Goal: Task Accomplishment & Management: Manage account settings

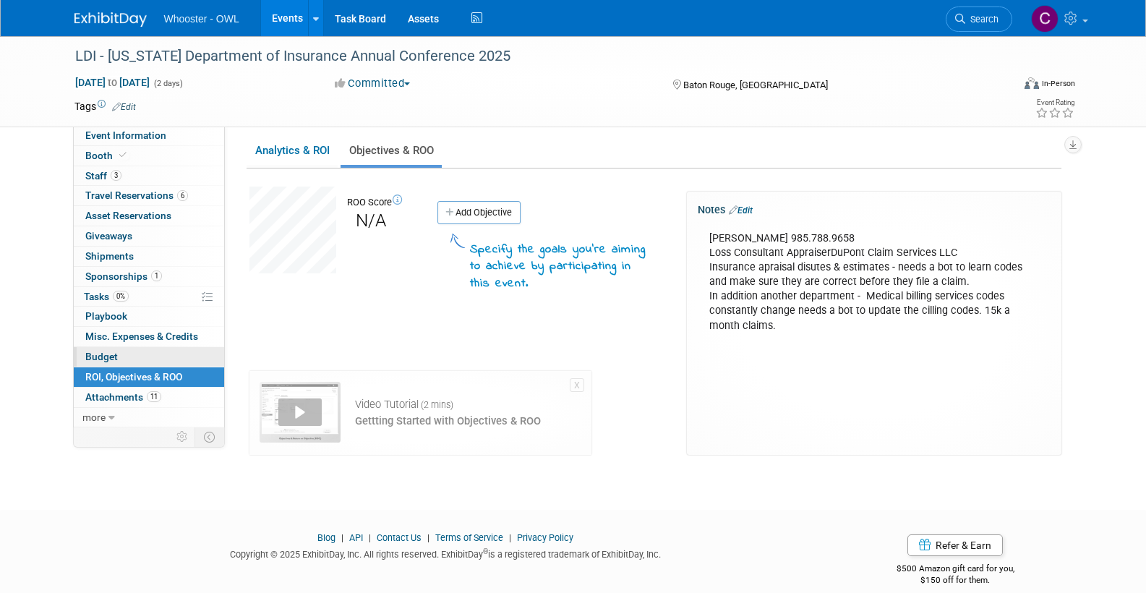
click at [110, 347] on link "Budget" at bounding box center [149, 357] width 150 height 20
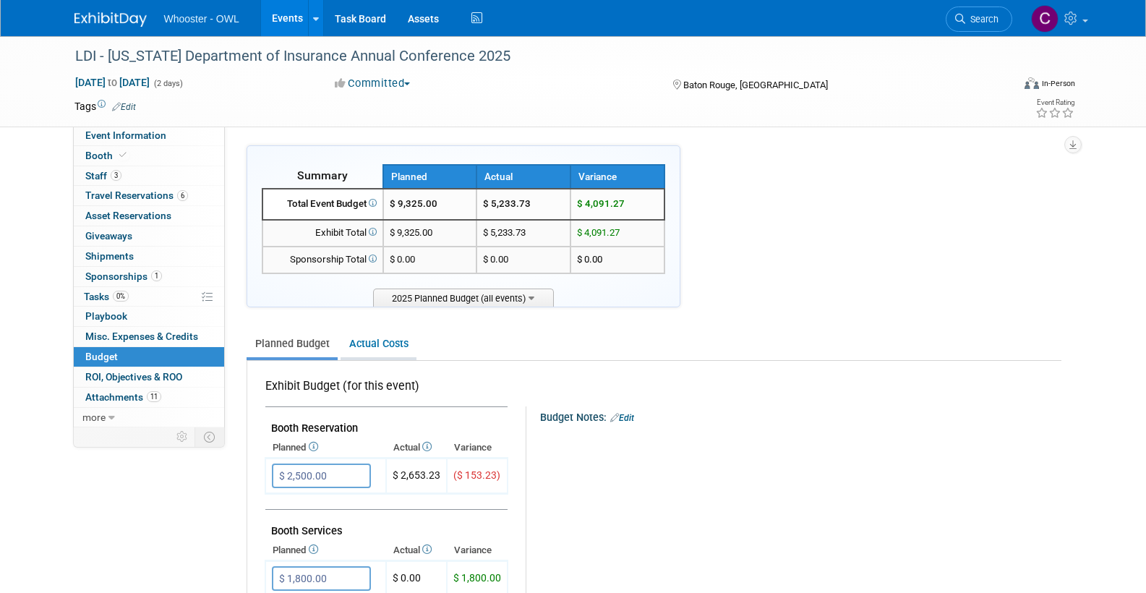
click at [395, 347] on link "Actual Costs" at bounding box center [378, 343] width 76 height 27
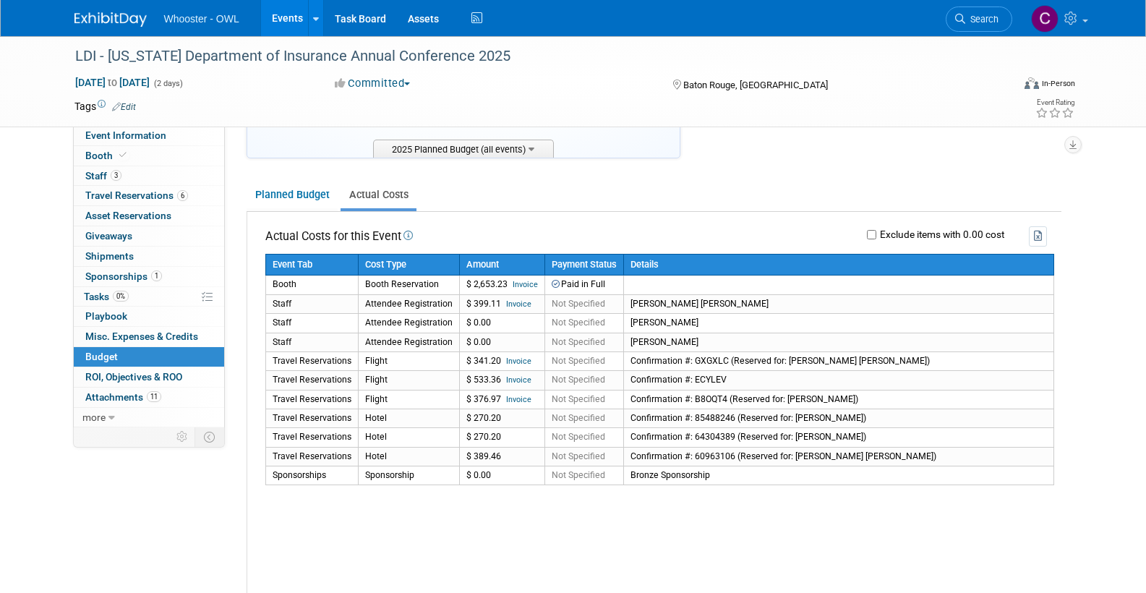
scroll to position [155, 0]
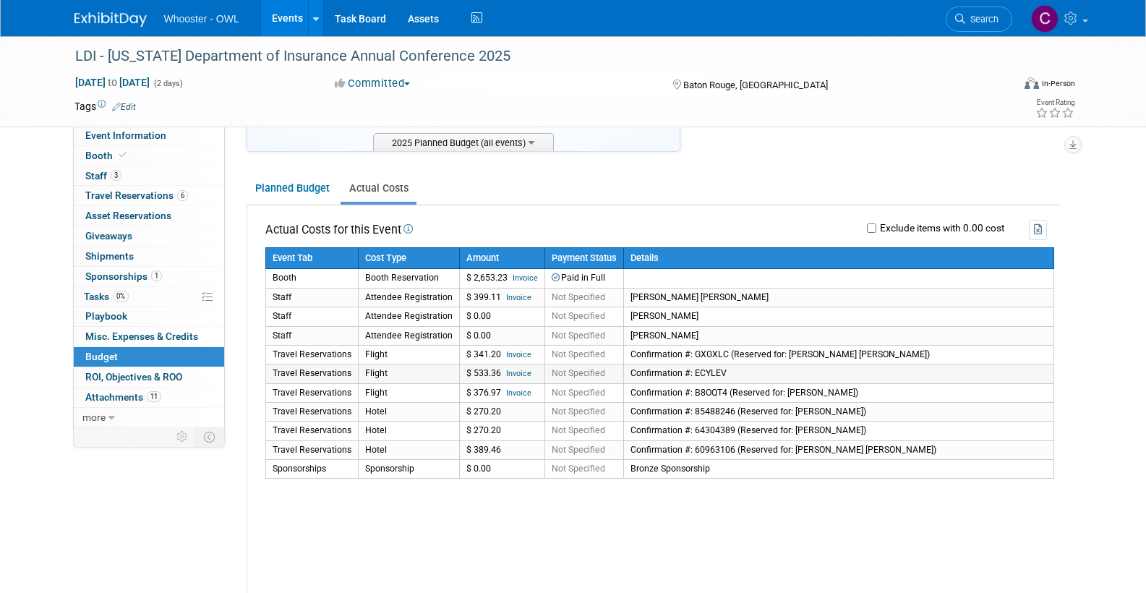
click at [515, 369] on link "Invoice" at bounding box center [518, 373] width 25 height 9
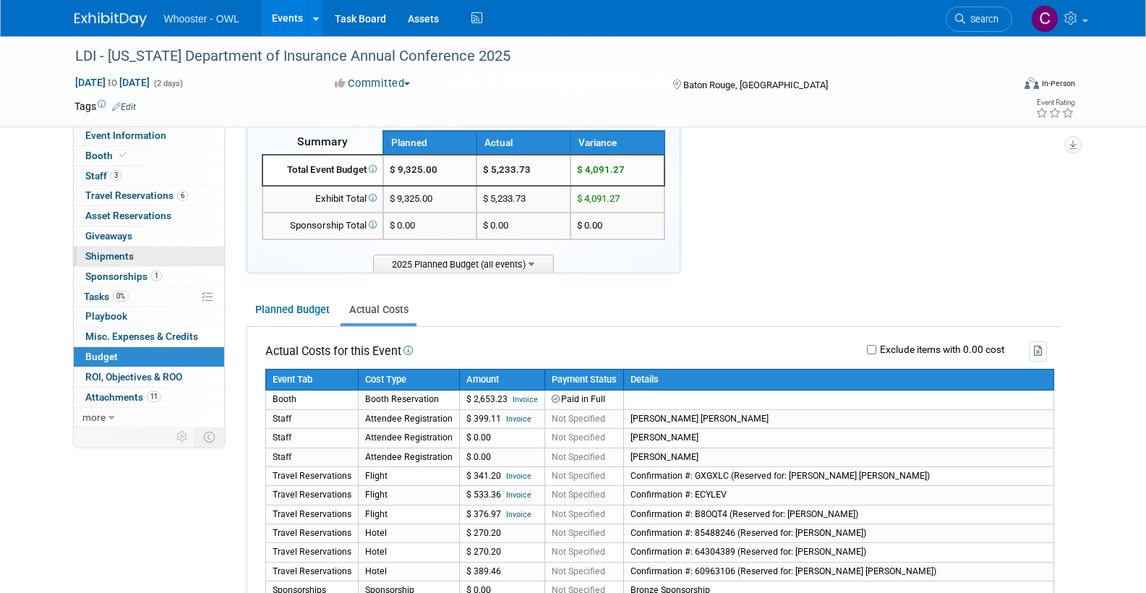
scroll to position [1, 0]
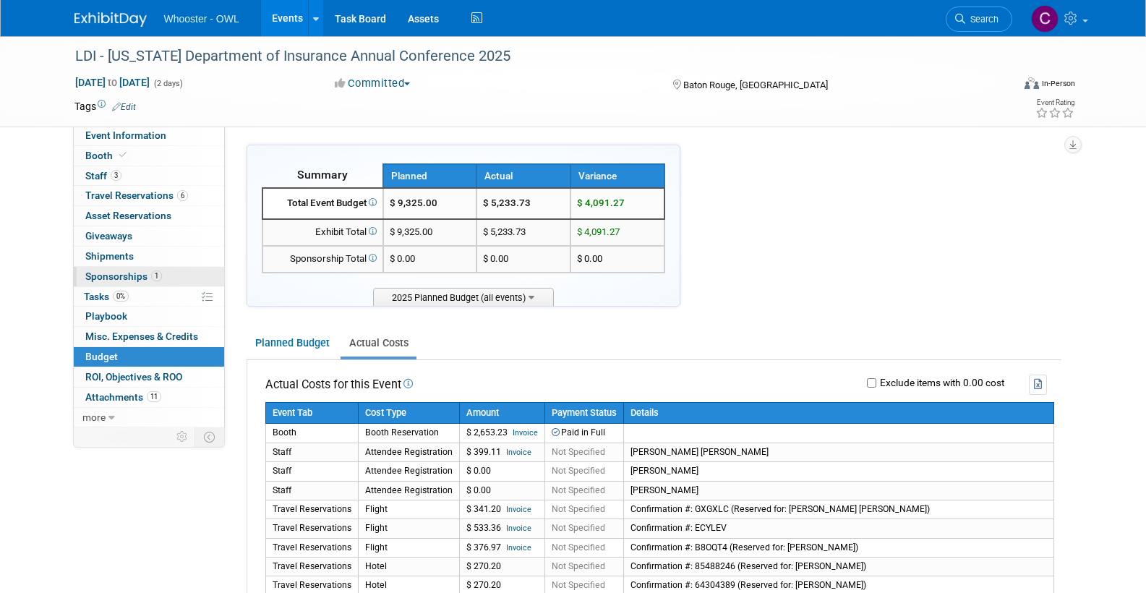
click at [114, 273] on span "Sponsorships 1" at bounding box center [123, 276] width 77 height 12
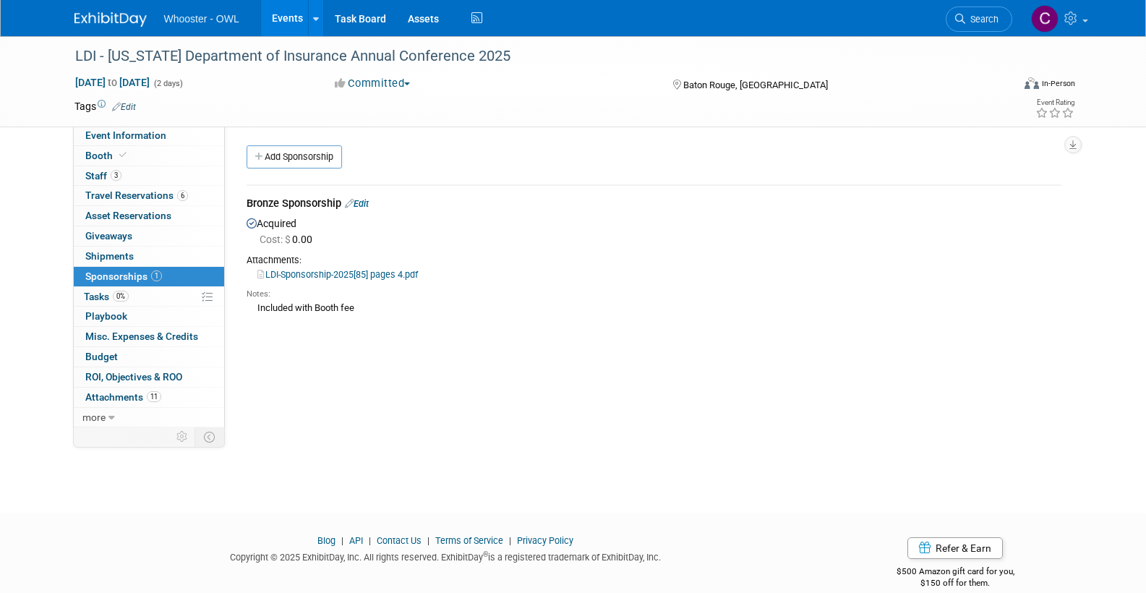
click at [280, 17] on link "Events" at bounding box center [287, 18] width 53 height 36
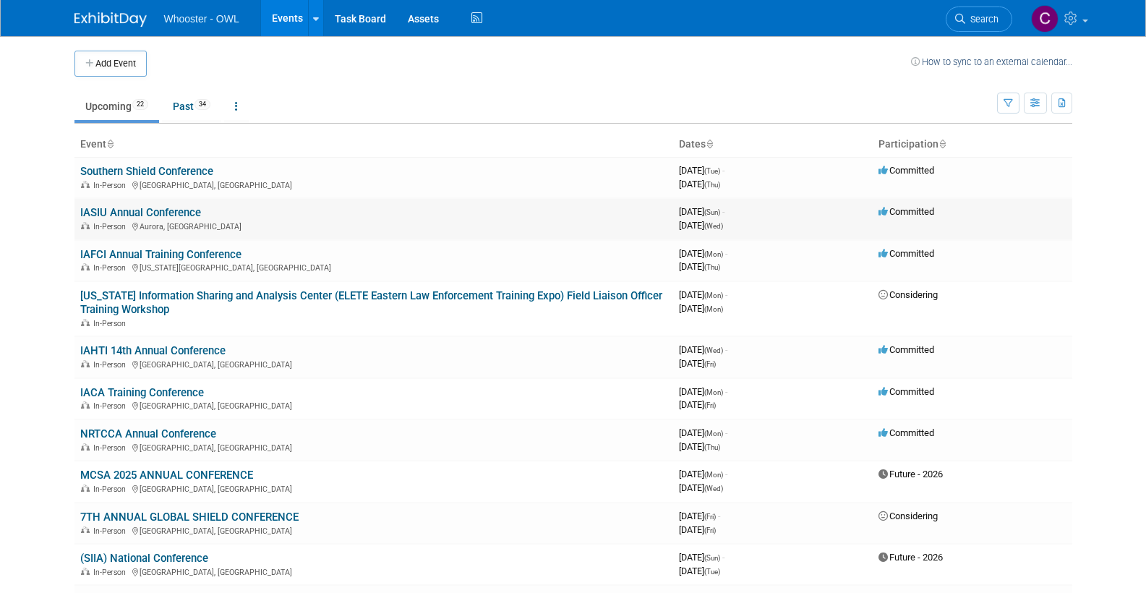
click at [166, 211] on link "IASIU Annual Conference" at bounding box center [140, 212] width 121 height 13
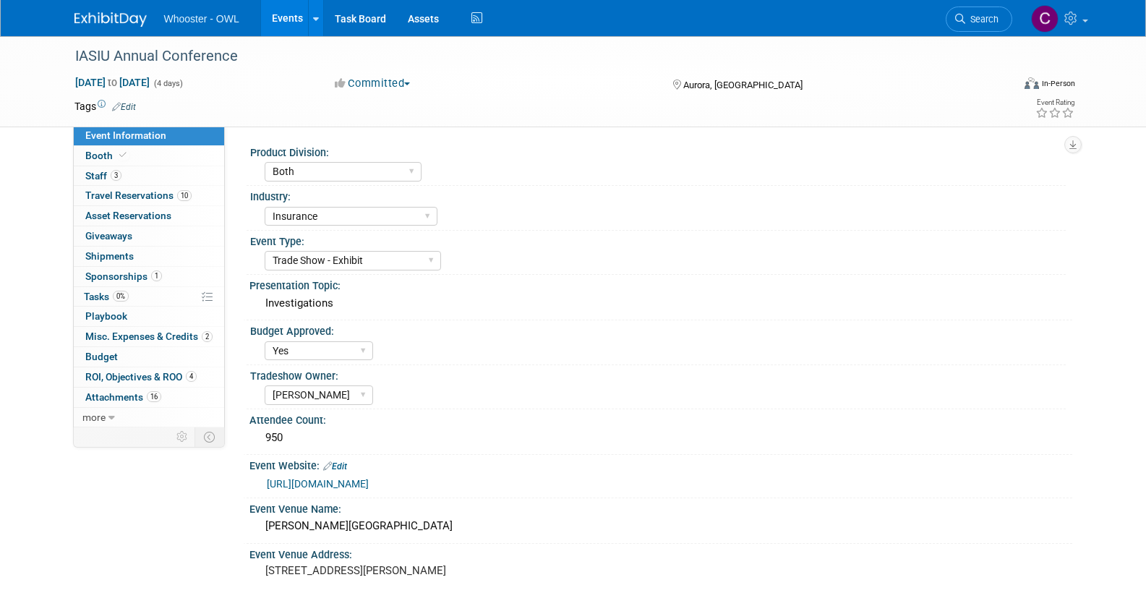
select select "Both"
select select "Insurance"
select select "Trade Show - Exhibit"
select select "Yes"
select select "[PERSON_NAME]"
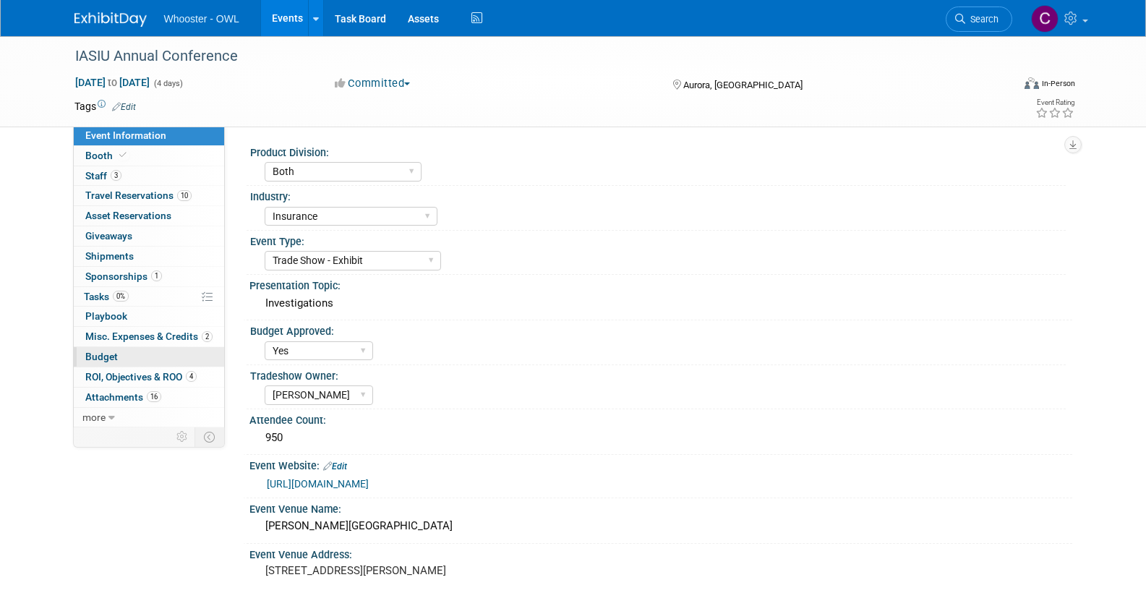
drag, startPoint x: 103, startPoint y: 347, endPoint x: 137, endPoint y: 351, distance: 33.5
click at [103, 351] on span "Budget" at bounding box center [101, 357] width 33 height 12
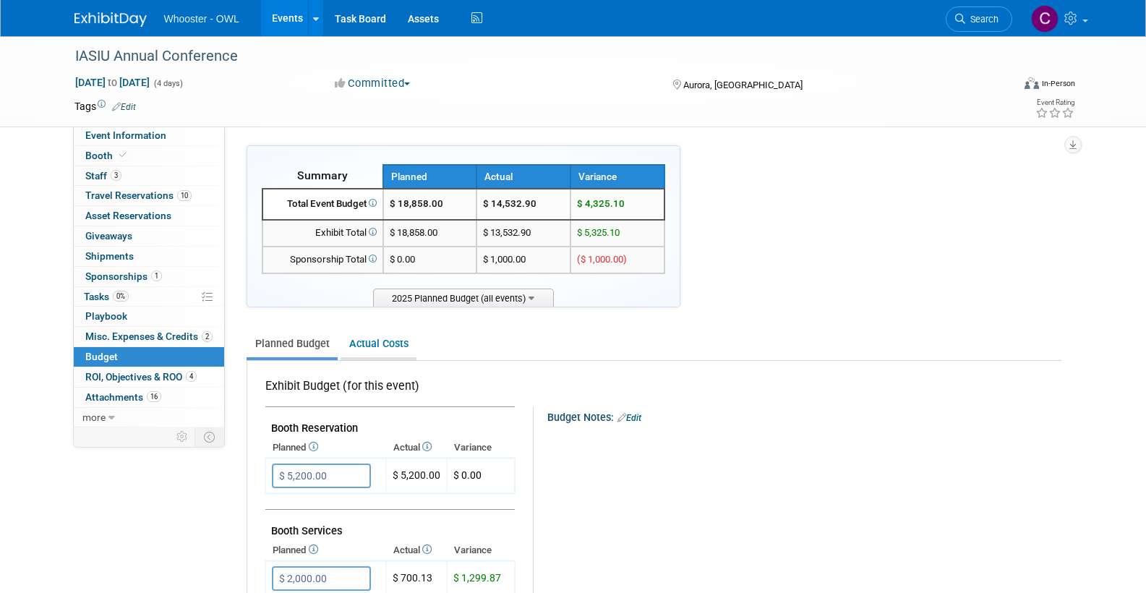
drag, startPoint x: 382, startPoint y: 333, endPoint x: 406, endPoint y: 341, distance: 26.1
click at [382, 333] on link "Actual Costs" at bounding box center [378, 343] width 76 height 27
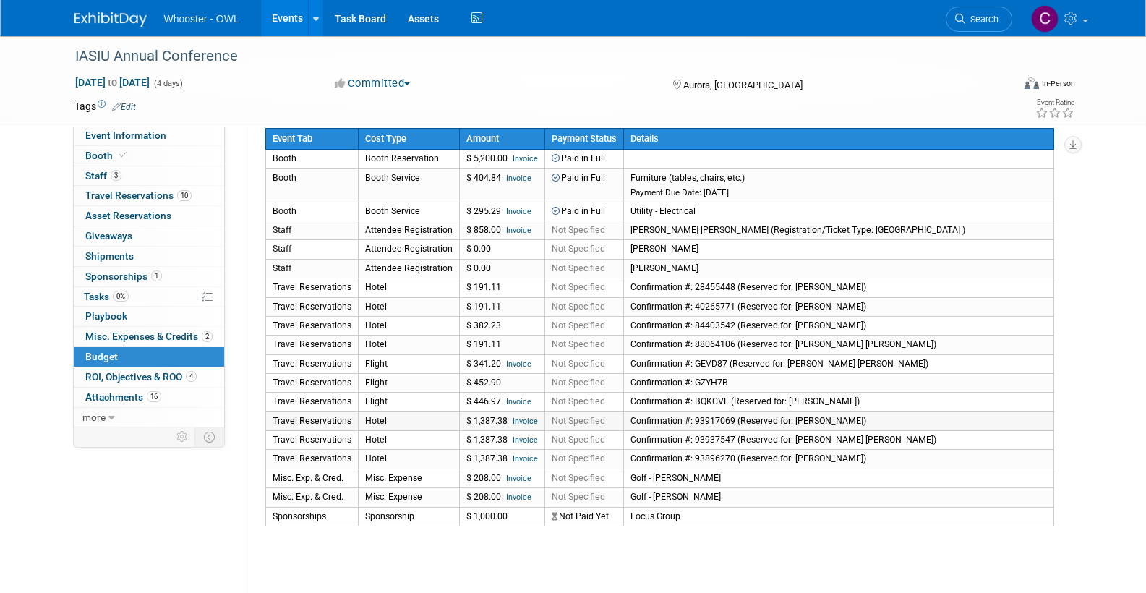
scroll to position [282, 0]
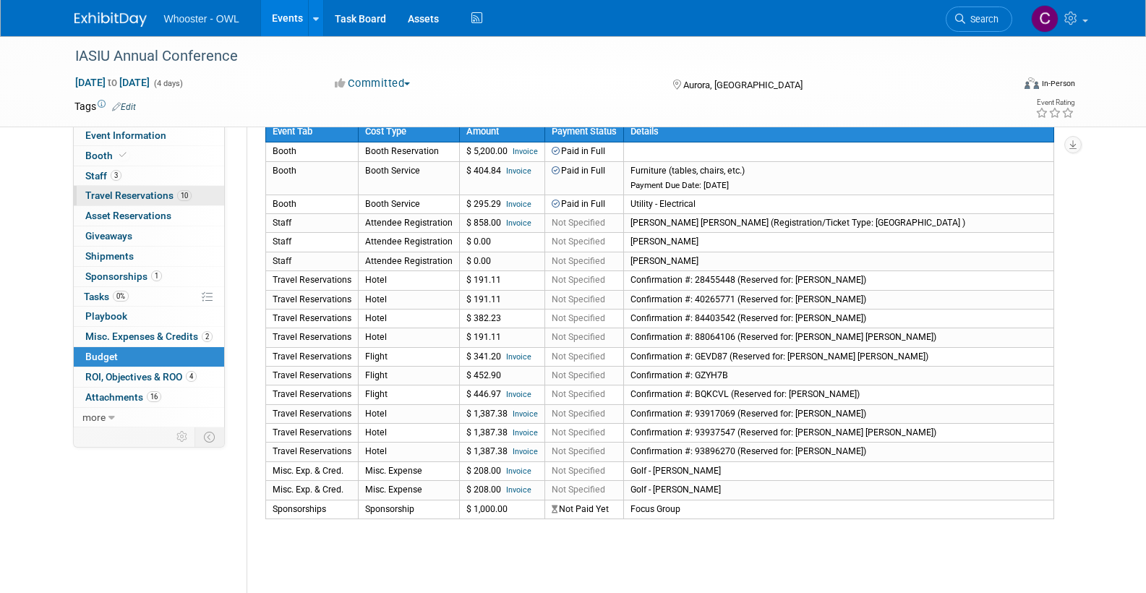
click at [124, 190] on span "Travel Reservations 10" at bounding box center [138, 195] width 106 height 12
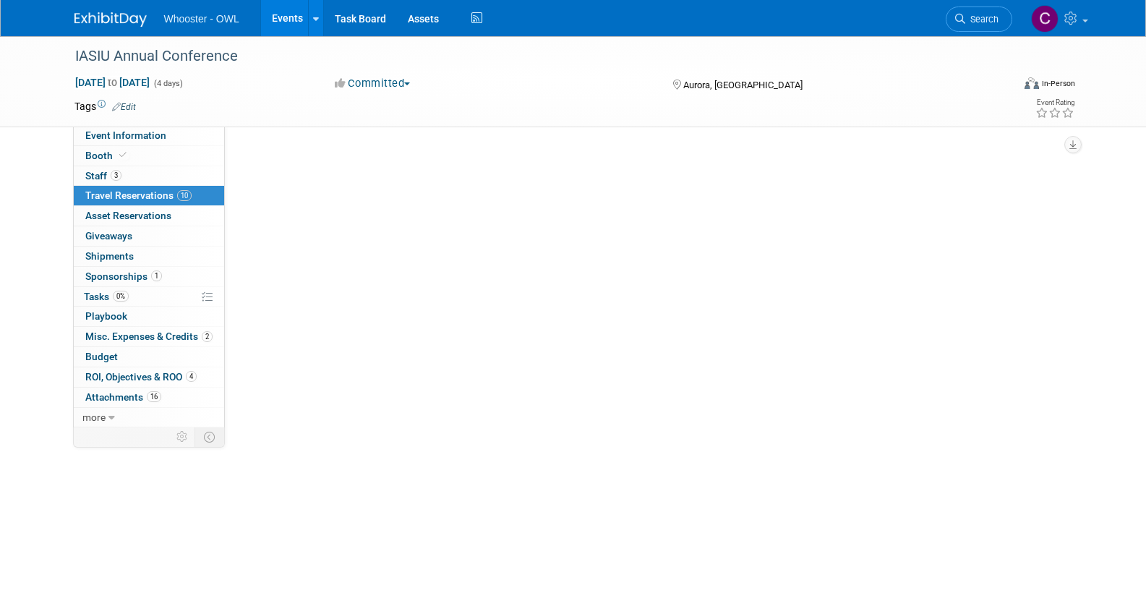
scroll to position [0, 0]
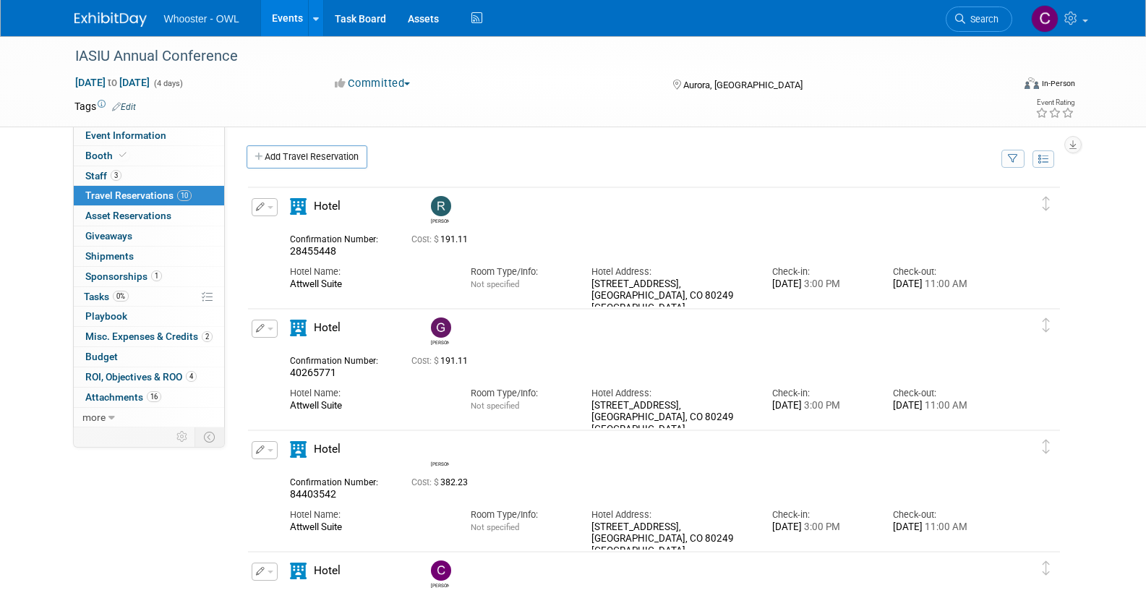
click at [258, 207] on icon "button" at bounding box center [260, 206] width 9 height 9
click at [351, 252] on span "Delete Reservation" at bounding box center [323, 256] width 90 height 12
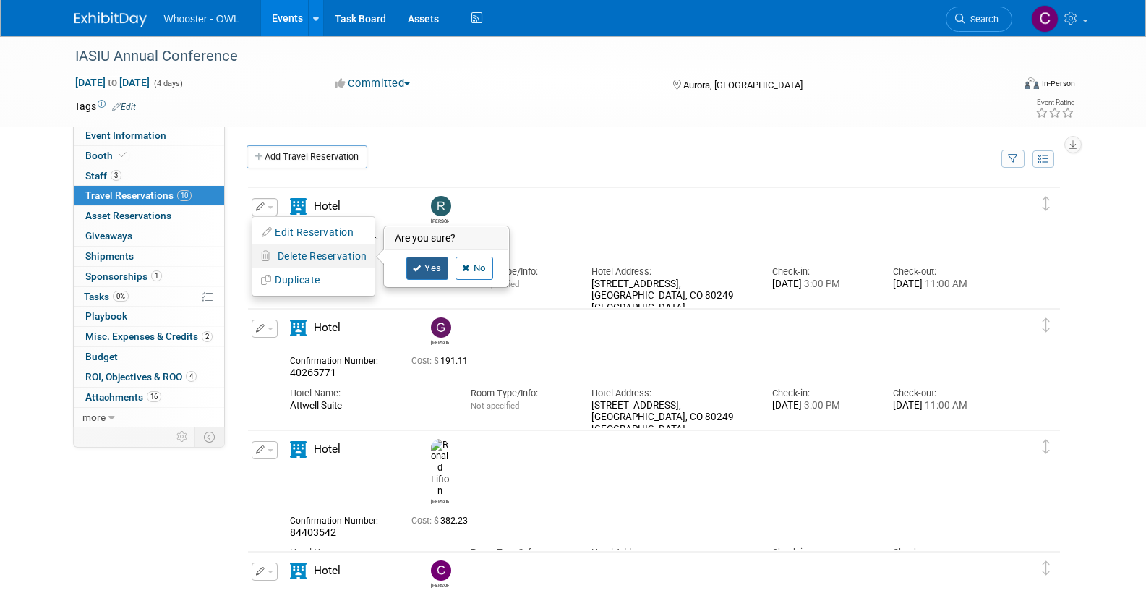
click at [421, 265] on icon at bounding box center [417, 269] width 9 height 8
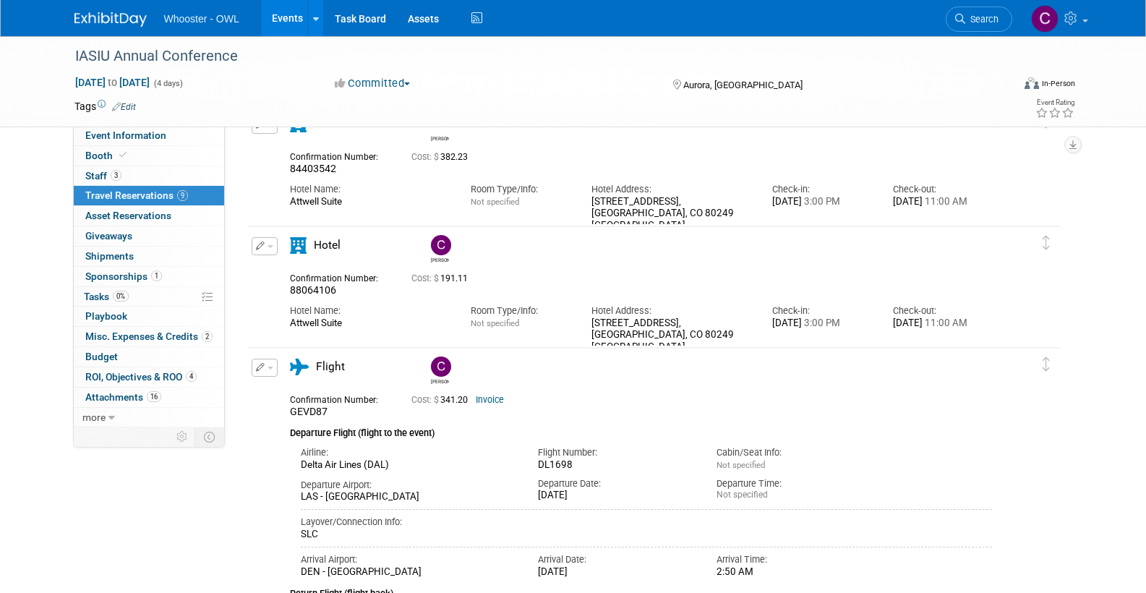
scroll to position [208, 0]
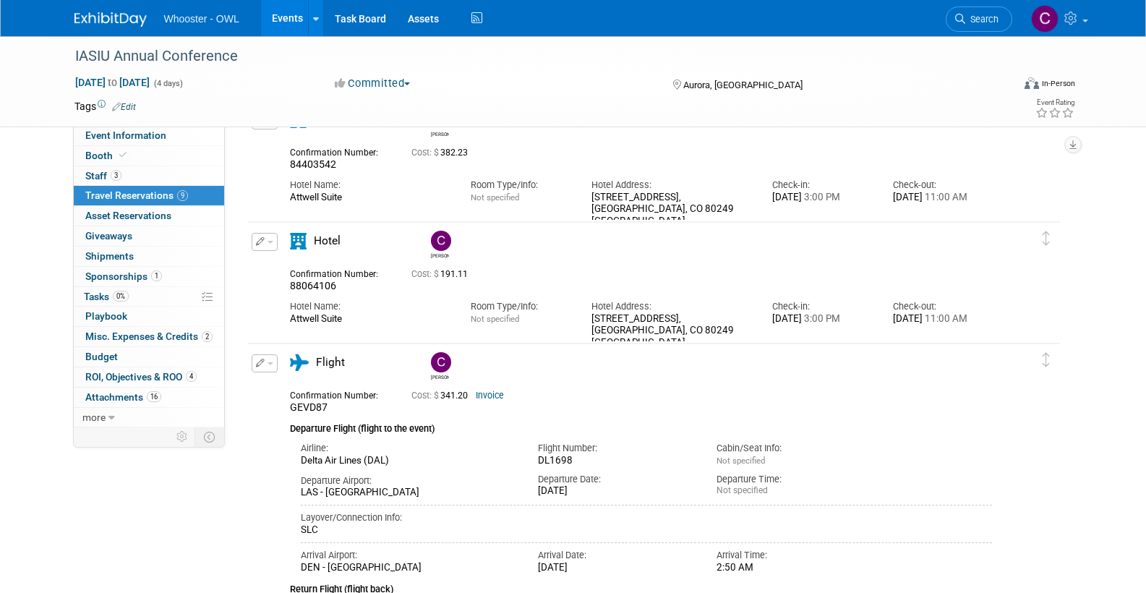
click at [270, 241] on span "button" at bounding box center [270, 242] width 6 height 3
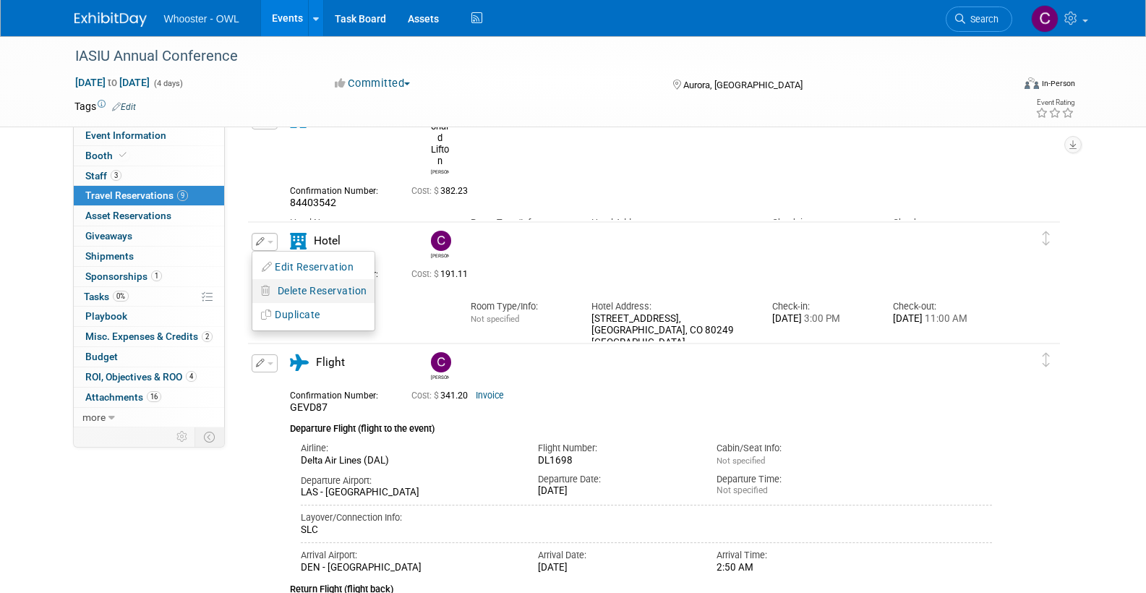
click at [288, 291] on span "Delete Reservation" at bounding box center [323, 291] width 90 height 12
click at [419, 299] on icon at bounding box center [417, 302] width 9 height 8
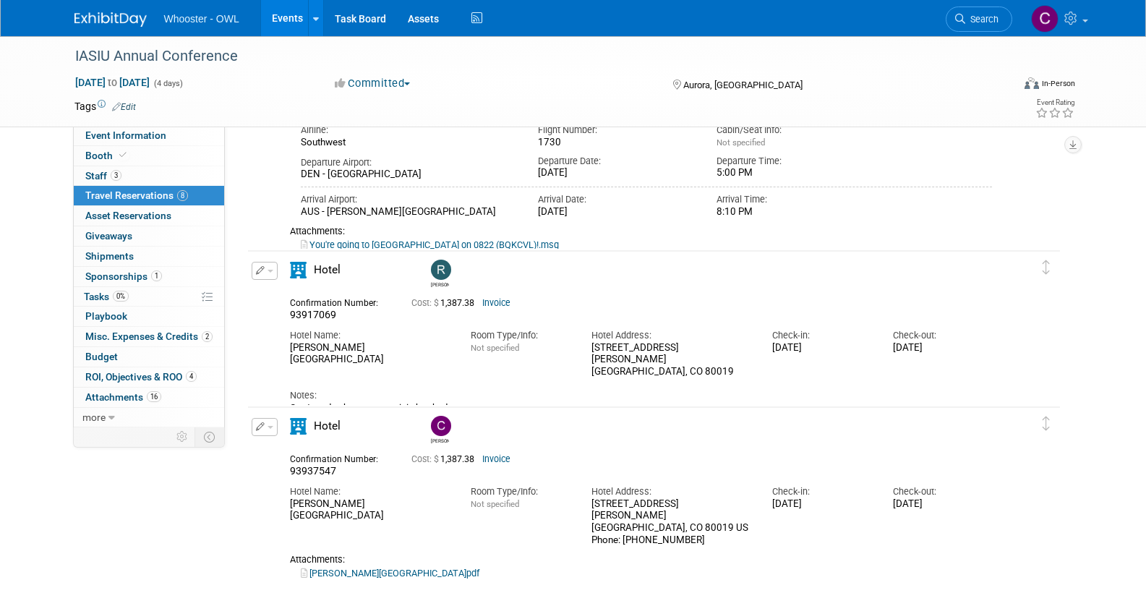
scroll to position [1270, 0]
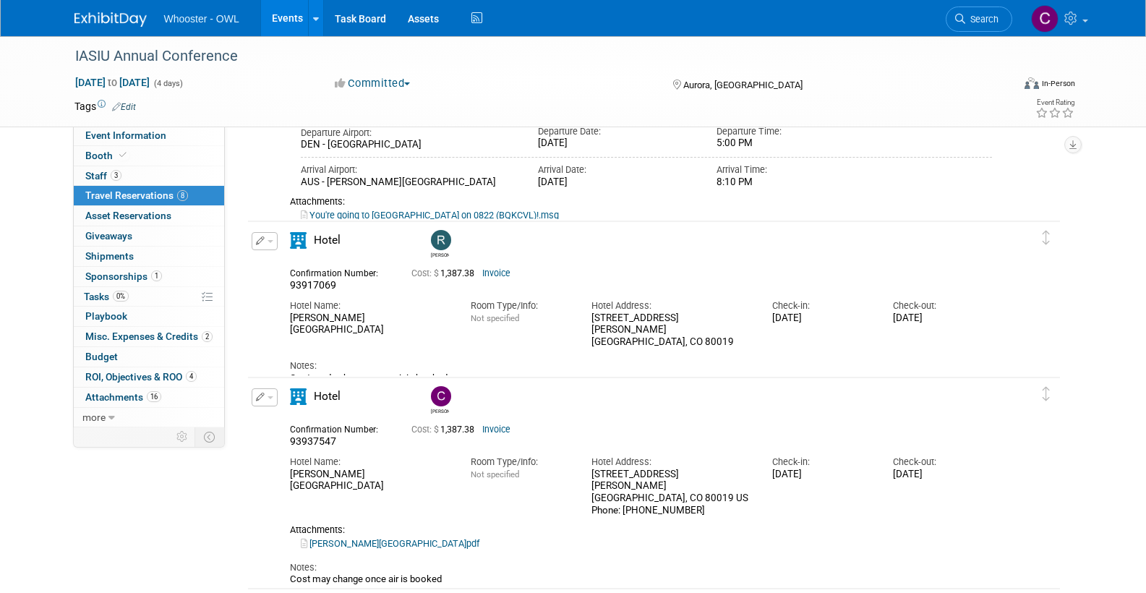
click at [259, 240] on icon "button" at bounding box center [260, 240] width 9 height 9
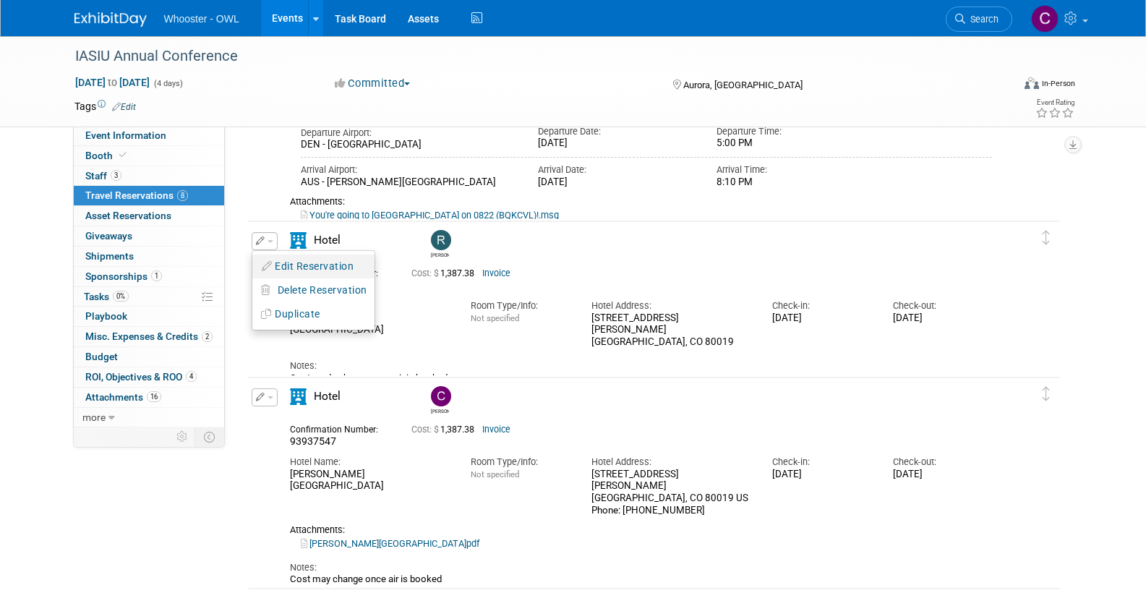
click at [291, 262] on button "Edit Reservation" at bounding box center [313, 266] width 122 height 21
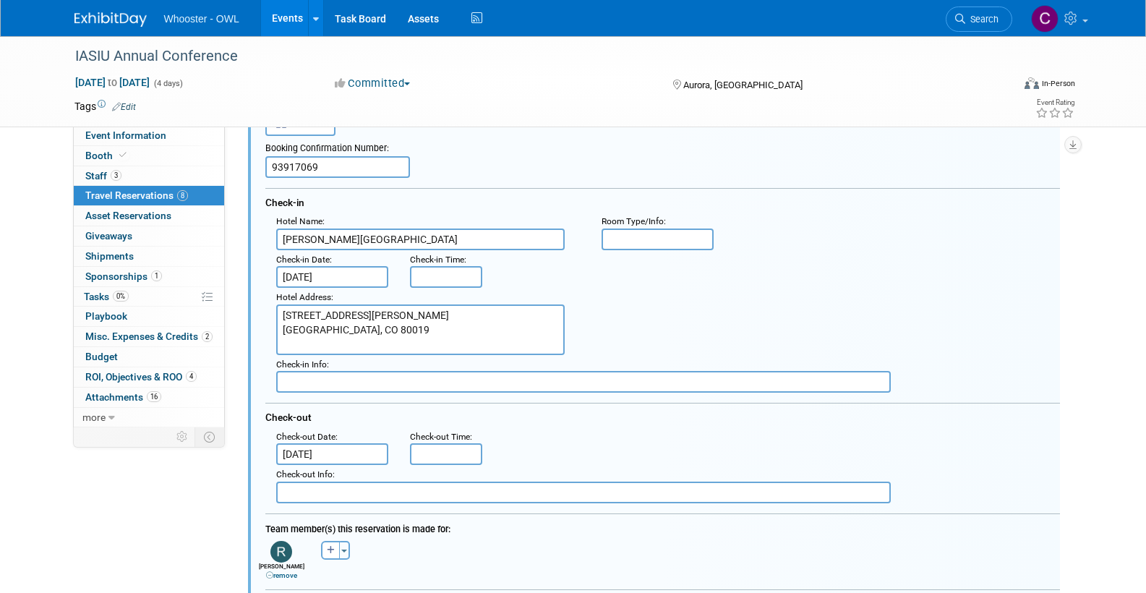
scroll to position [1402, 0]
click at [359, 273] on input "Aug 23, 2025" at bounding box center [332, 276] width 113 height 22
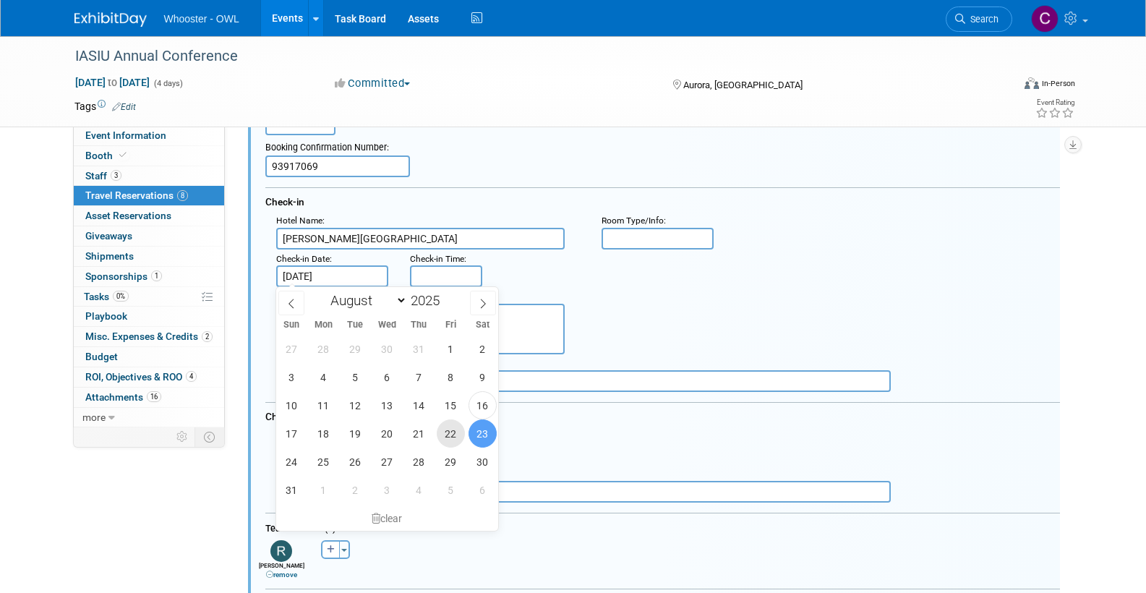
click at [445, 430] on span "22" at bounding box center [451, 433] width 28 height 28
type input "Aug 22, 2025"
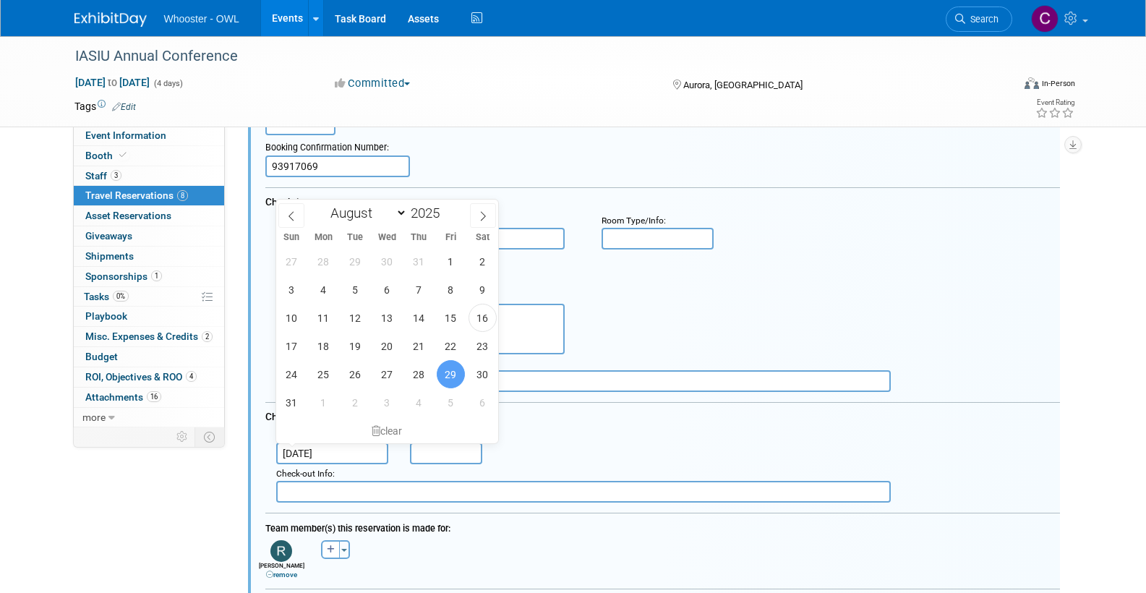
click at [338, 449] on input "Aug 29, 2025" at bounding box center [332, 453] width 113 height 22
click at [356, 375] on span "26" at bounding box center [355, 374] width 28 height 28
type input "Aug 26, 2025"
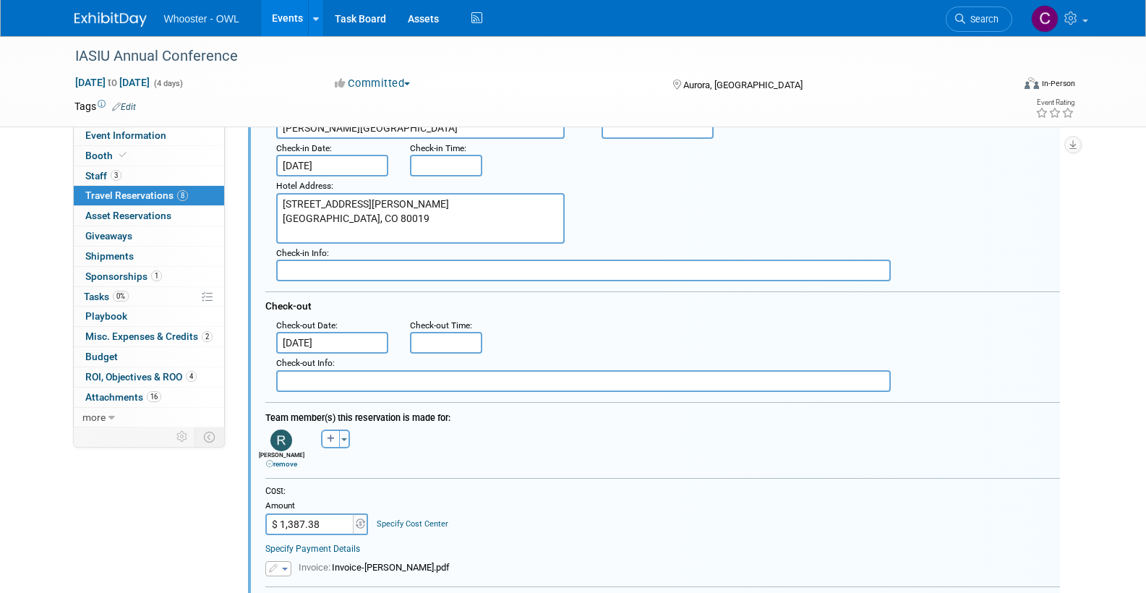
scroll to position [1507, 0]
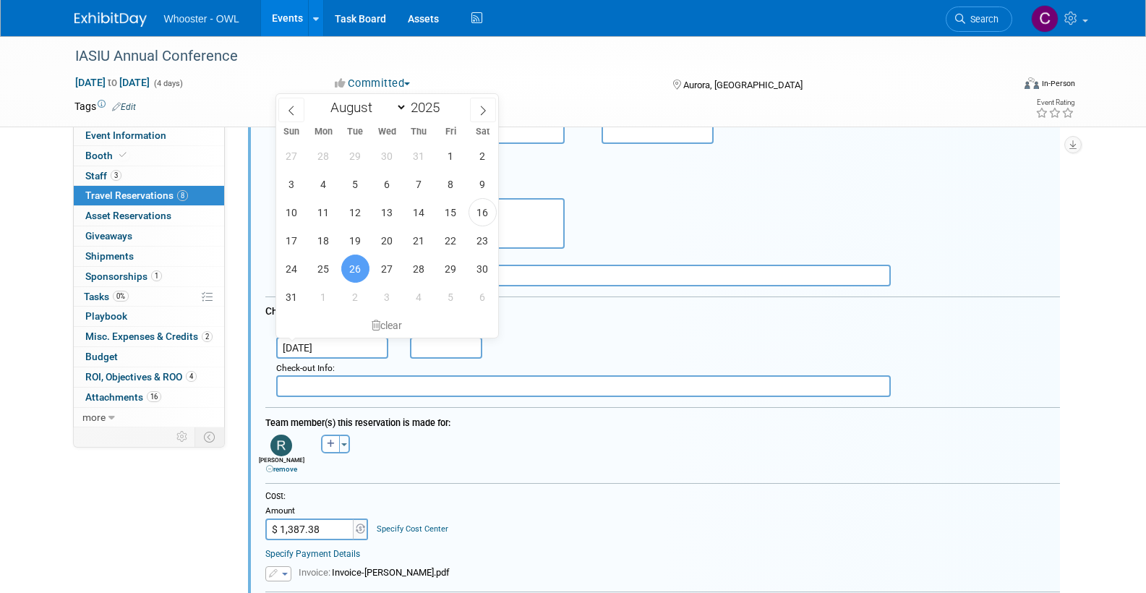
click at [350, 269] on span "26" at bounding box center [355, 268] width 28 height 28
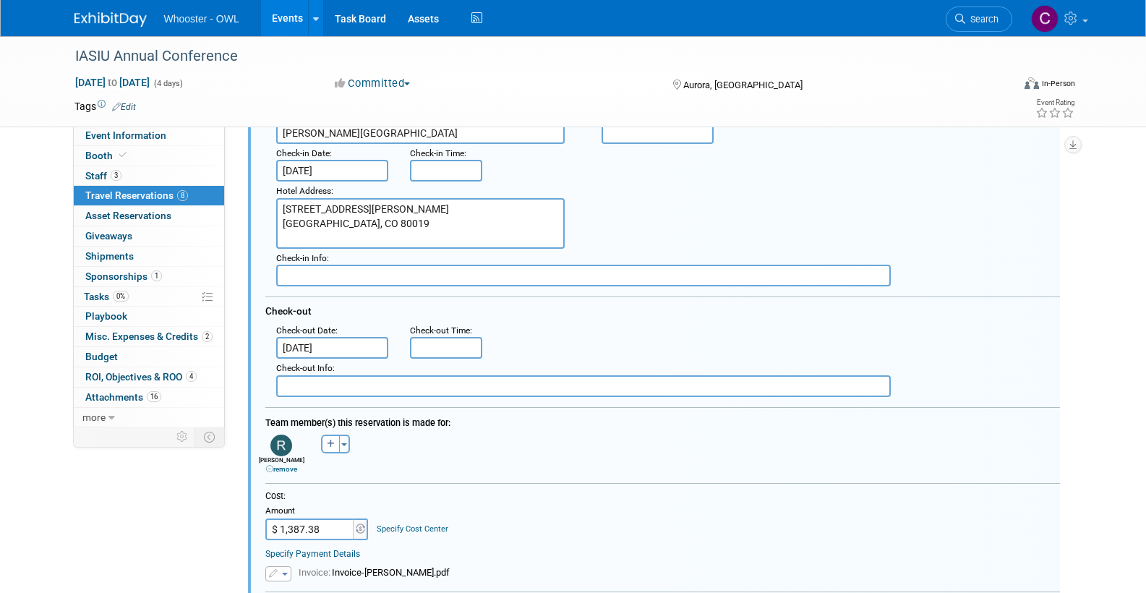
click at [598, 522] on div "Cost: Amount $ 1,387.38 Specify Cost Center Cost Center -- Not Specified --" at bounding box center [662, 514] width 794 height 49
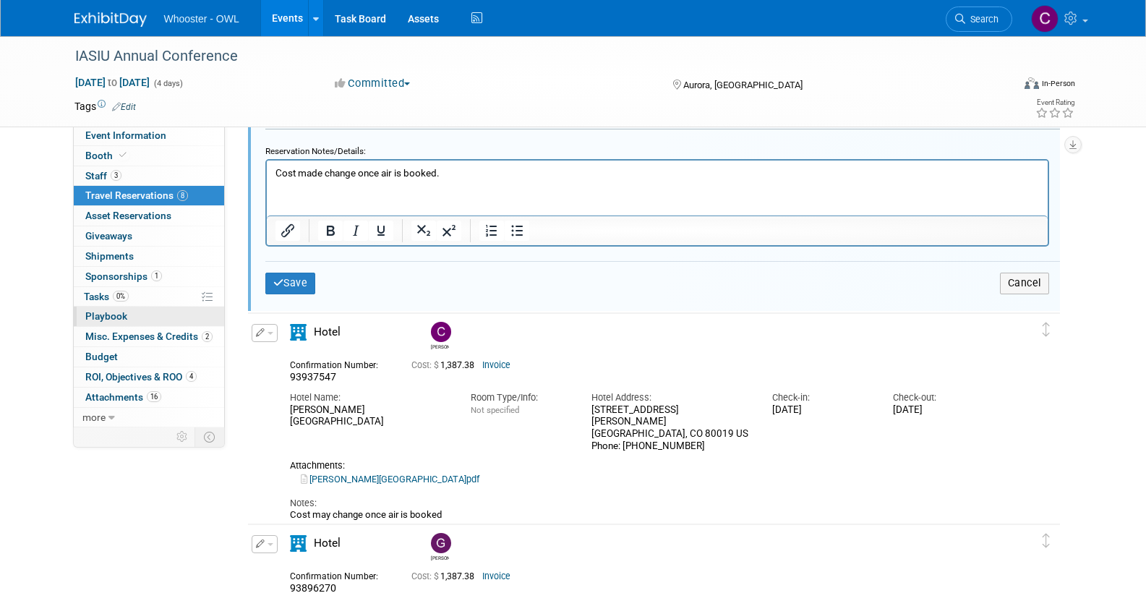
scroll to position [2033, 0]
click at [291, 275] on button "Save" at bounding box center [290, 283] width 51 height 21
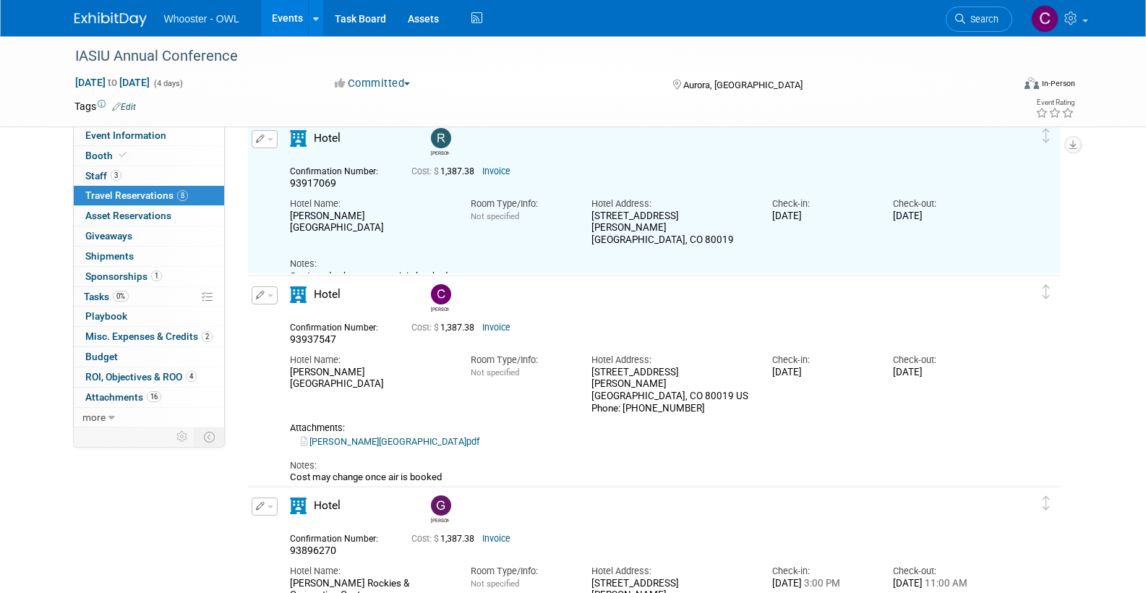
scroll to position [1375, 0]
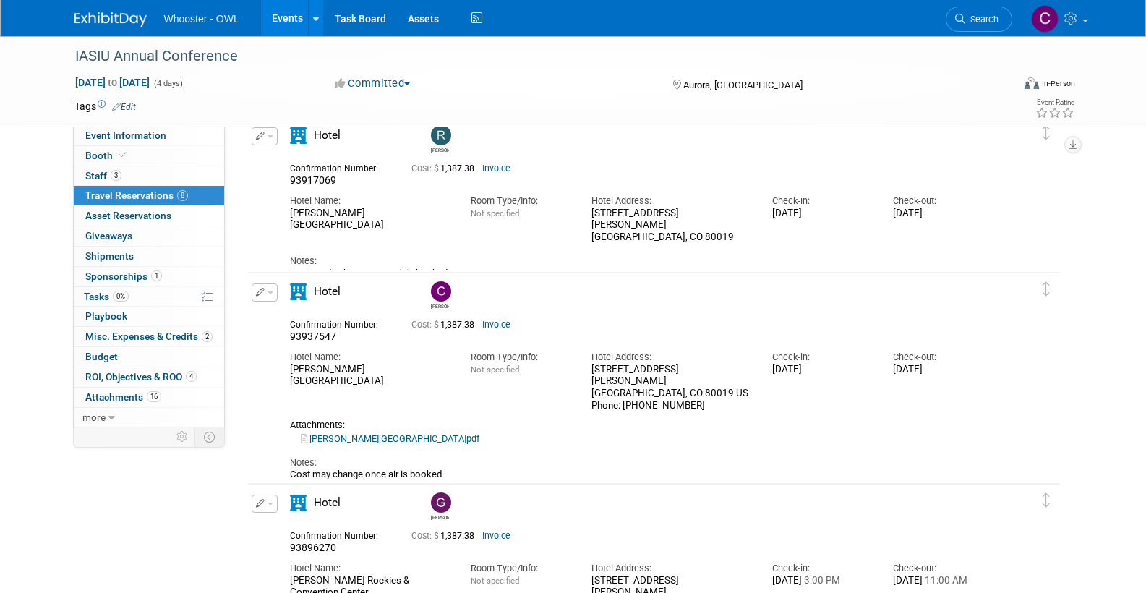
click at [259, 290] on icon "button" at bounding box center [260, 292] width 9 height 9
click at [300, 314] on button "Edit Reservation" at bounding box center [313, 317] width 122 height 21
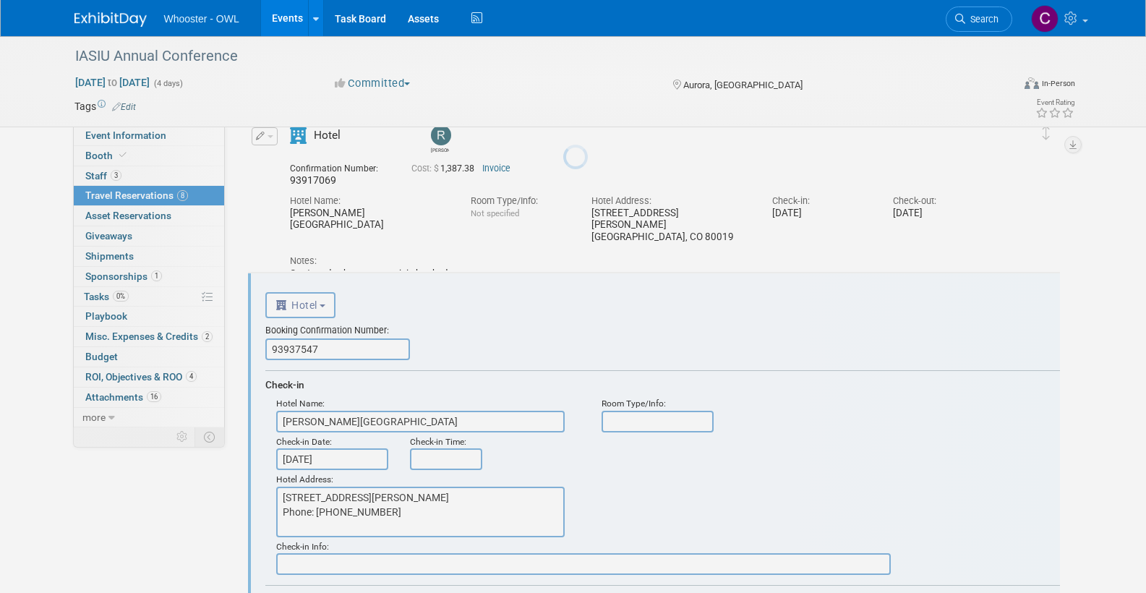
scroll to position [1484, 0]
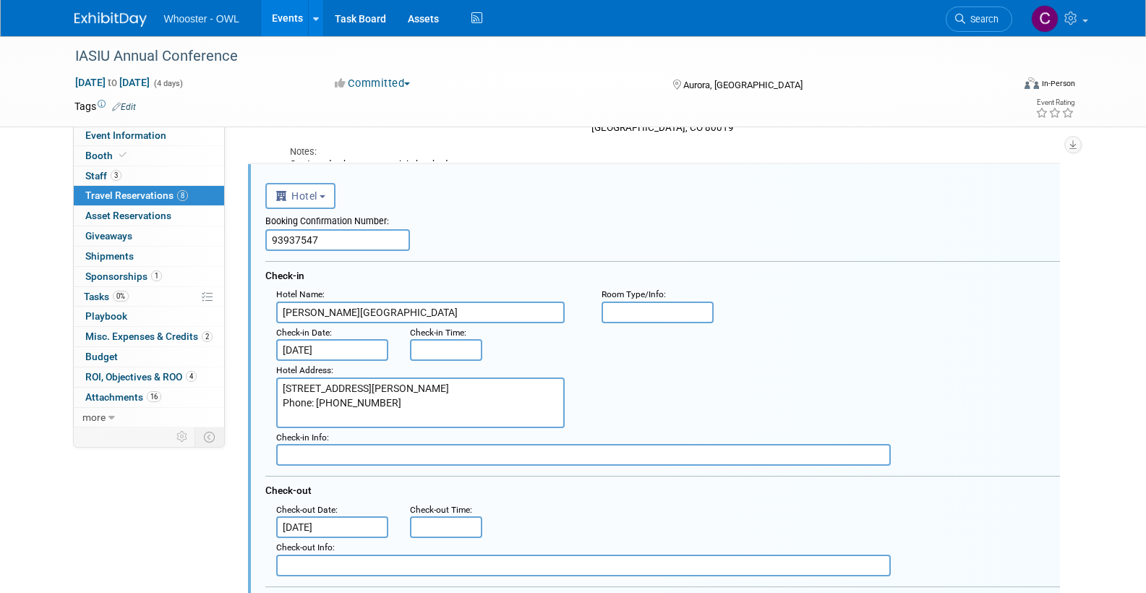
click at [351, 348] on input "Aug 23, 2025" at bounding box center [332, 350] width 113 height 22
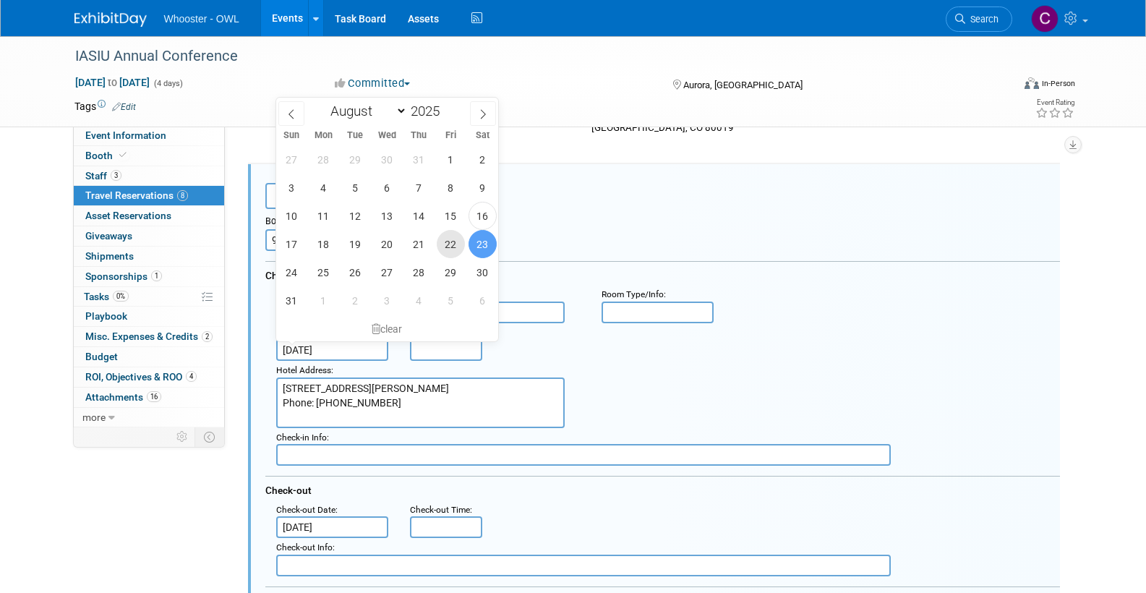
drag, startPoint x: 453, startPoint y: 235, endPoint x: 480, endPoint y: 280, distance: 52.6
click at [453, 235] on span "22" at bounding box center [451, 244] width 28 height 28
type input "Aug 22, 2025"
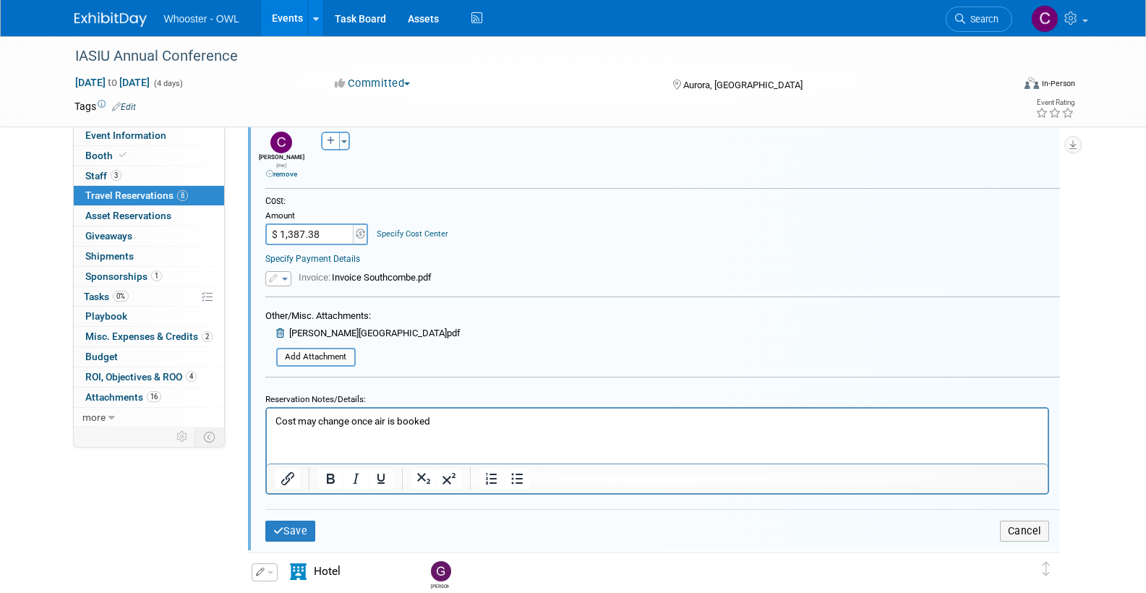
scroll to position [1967, 0]
click at [285, 520] on button "Save" at bounding box center [290, 530] width 51 height 21
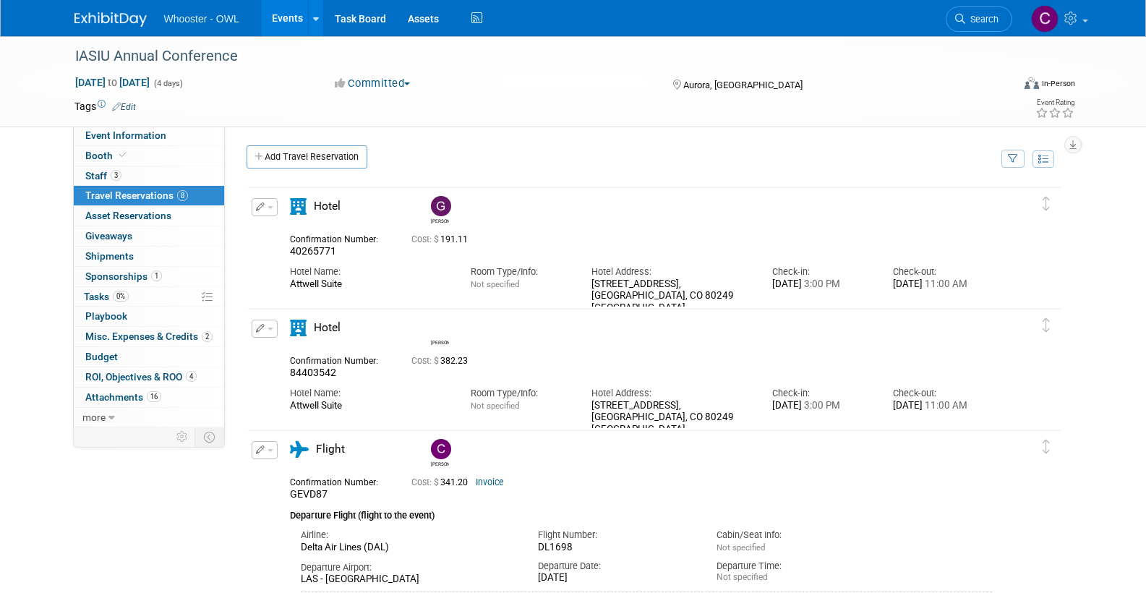
scroll to position [0, 0]
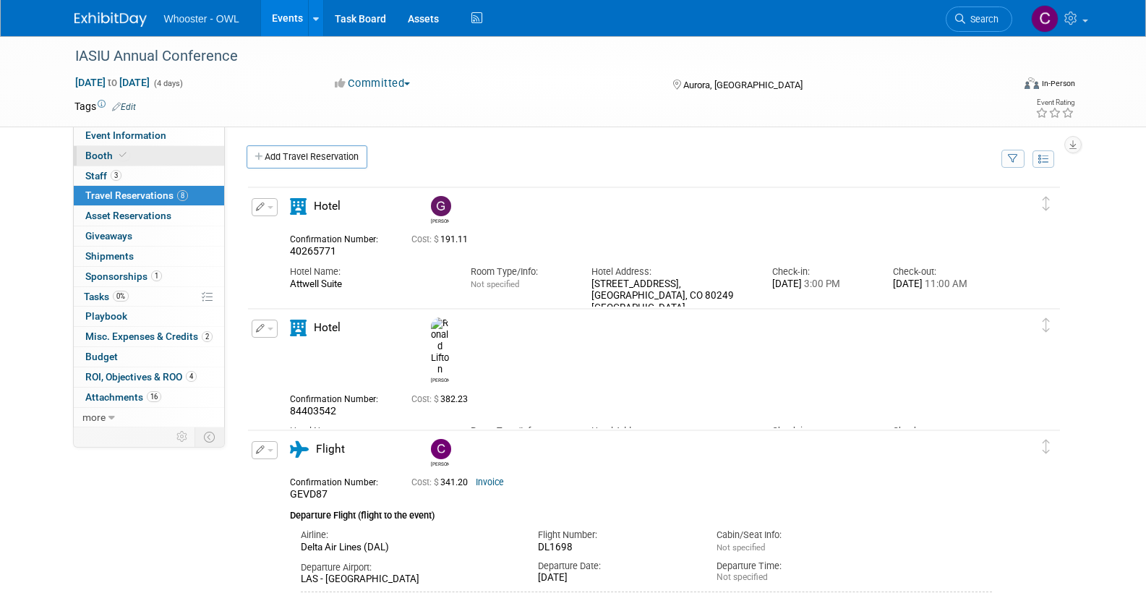
click at [88, 153] on span "Booth" at bounding box center [107, 156] width 44 height 12
select select "Yes"
select select "No"
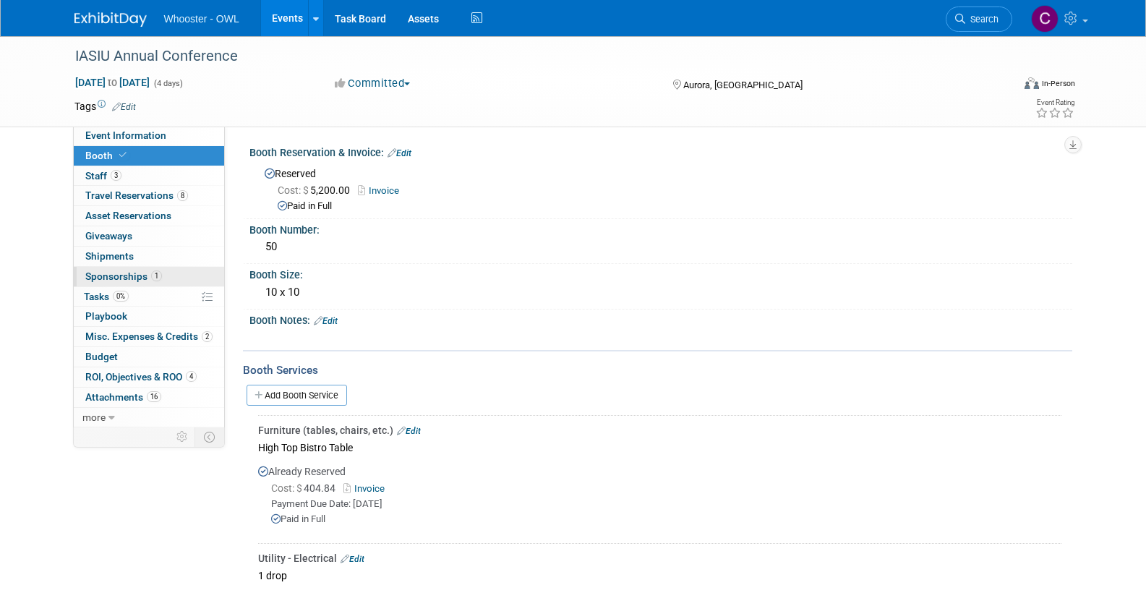
click at [129, 272] on span "Sponsorships 1" at bounding box center [123, 276] width 77 height 12
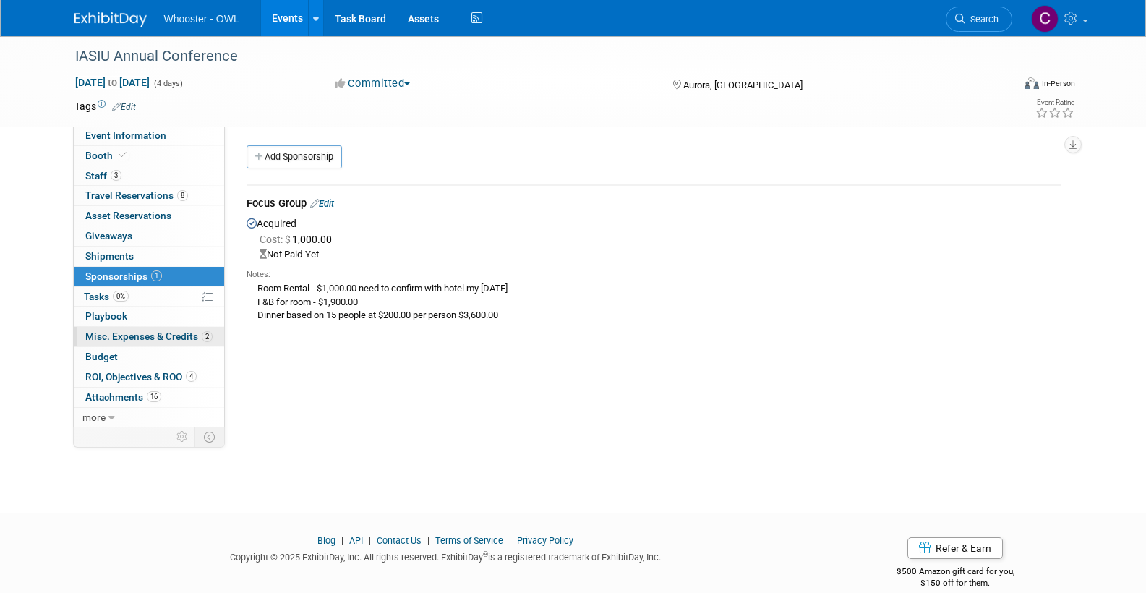
click at [150, 330] on span "Misc. Expenses & Credits 2" at bounding box center [148, 336] width 127 height 12
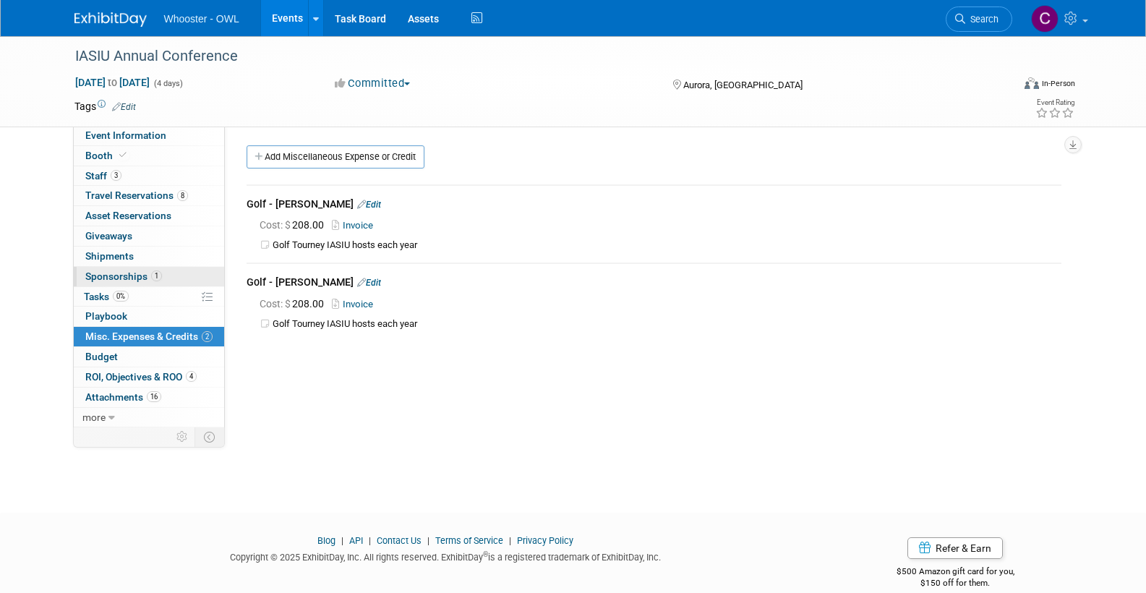
click at [123, 270] on span "Sponsorships 1" at bounding box center [123, 276] width 77 height 12
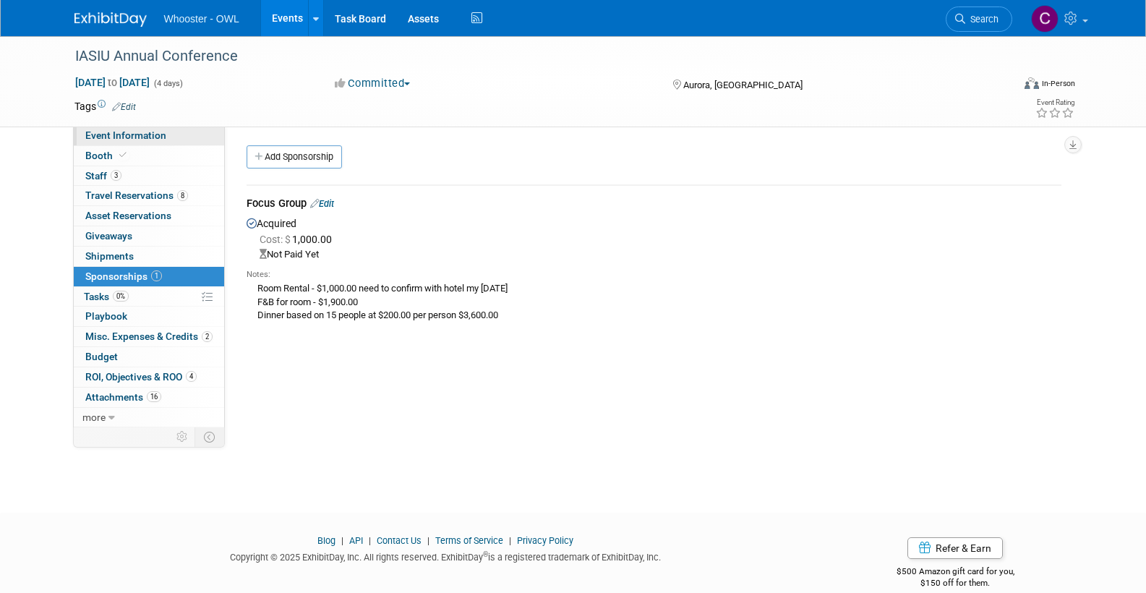
click at [111, 136] on span "Event Information" at bounding box center [125, 135] width 81 height 12
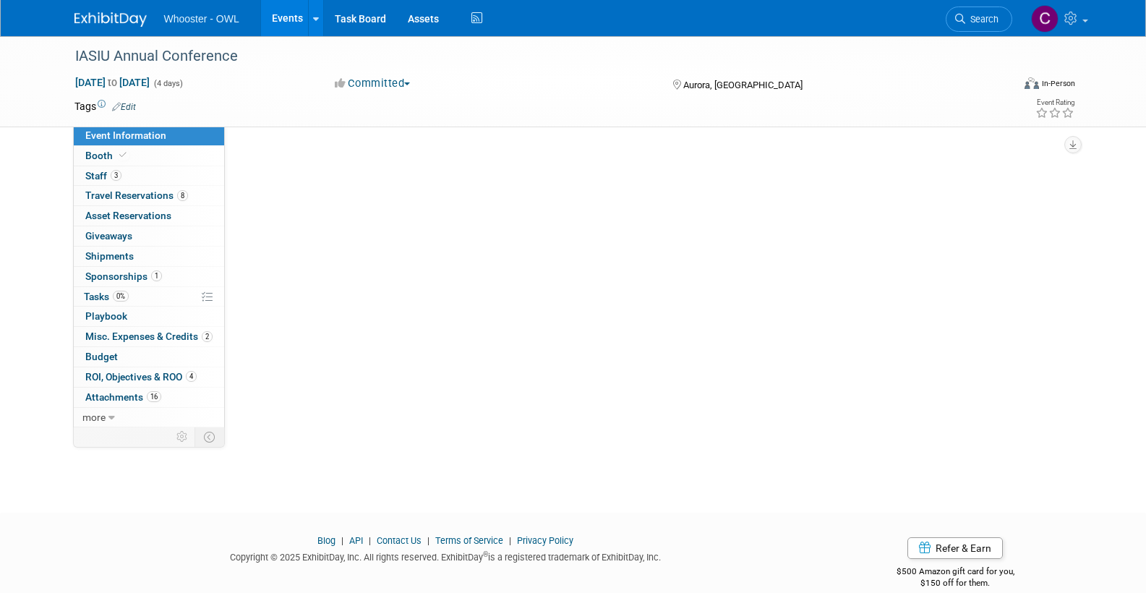
select select "Both"
select select "Insurance"
select select "Trade Show - Exhibit"
select select "Yes"
select select "[PERSON_NAME]"
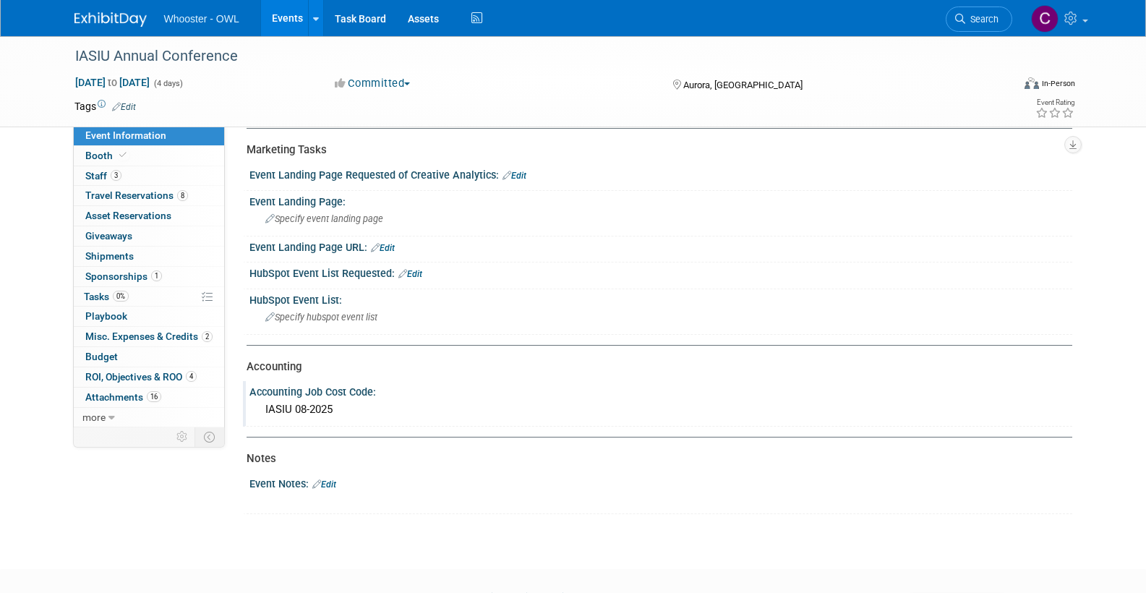
scroll to position [749, 0]
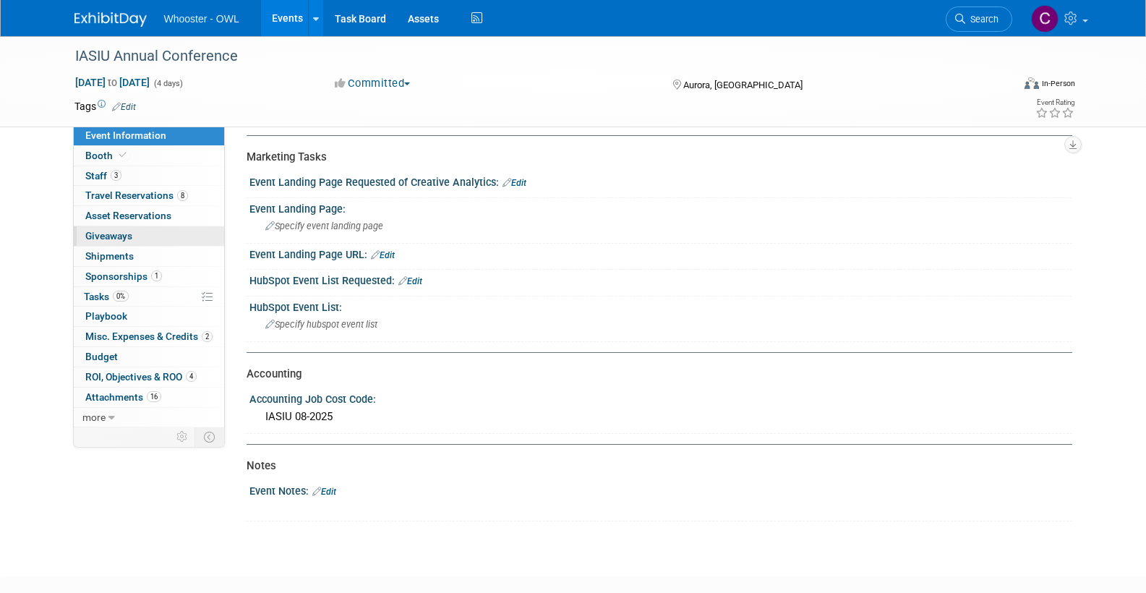
click at [108, 230] on span "Giveaways 0" at bounding box center [108, 236] width 47 height 12
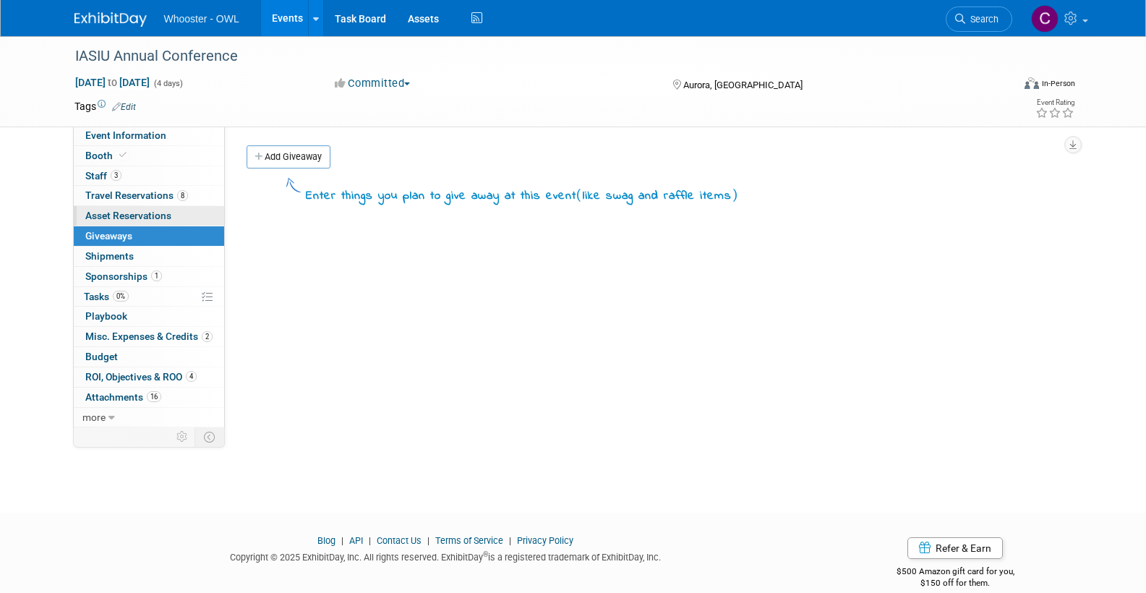
scroll to position [1, 0]
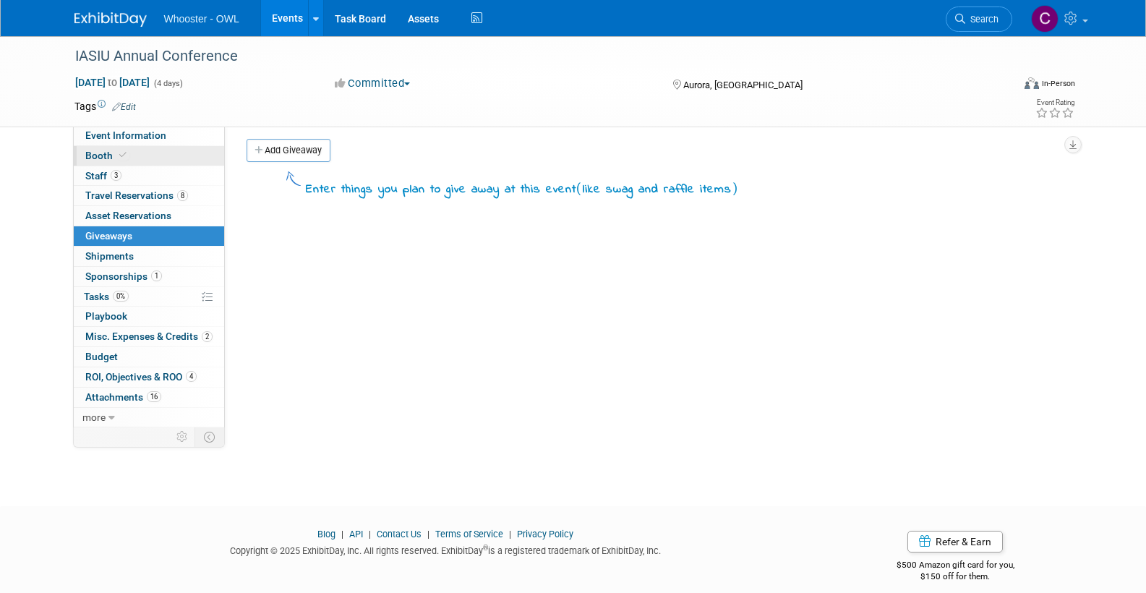
click at [98, 153] on span "Booth" at bounding box center [107, 156] width 44 height 12
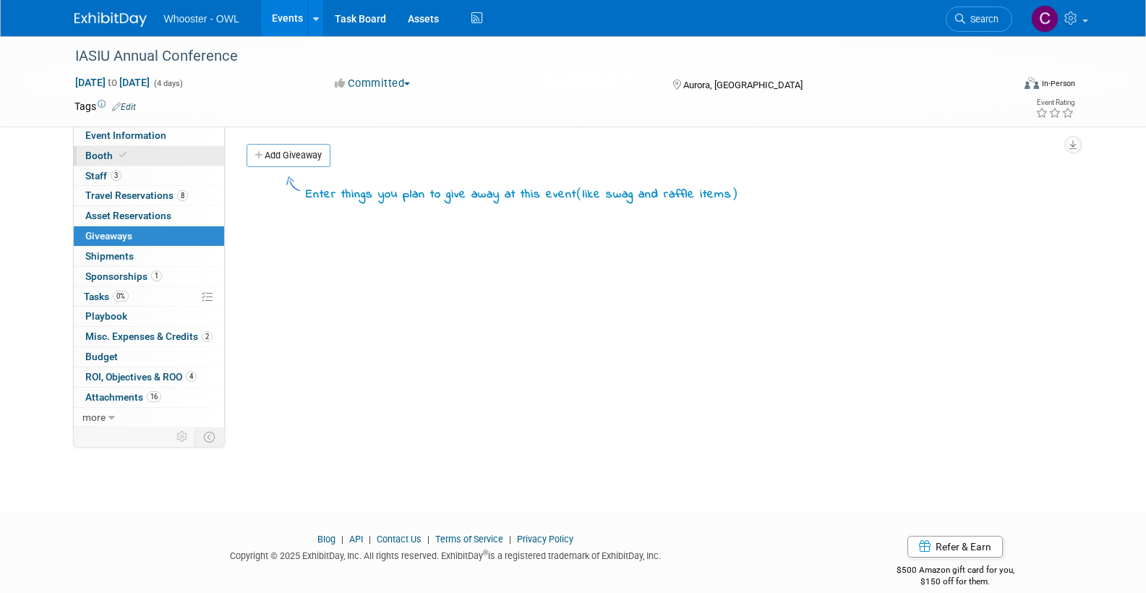
select select "Yes"
select select "No"
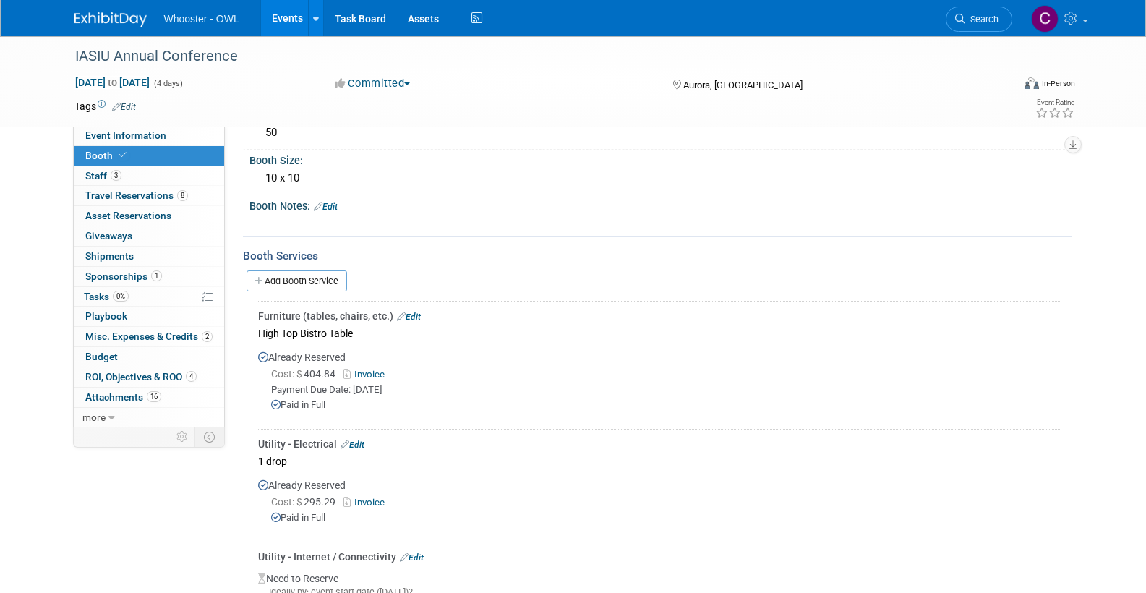
scroll to position [111, 0]
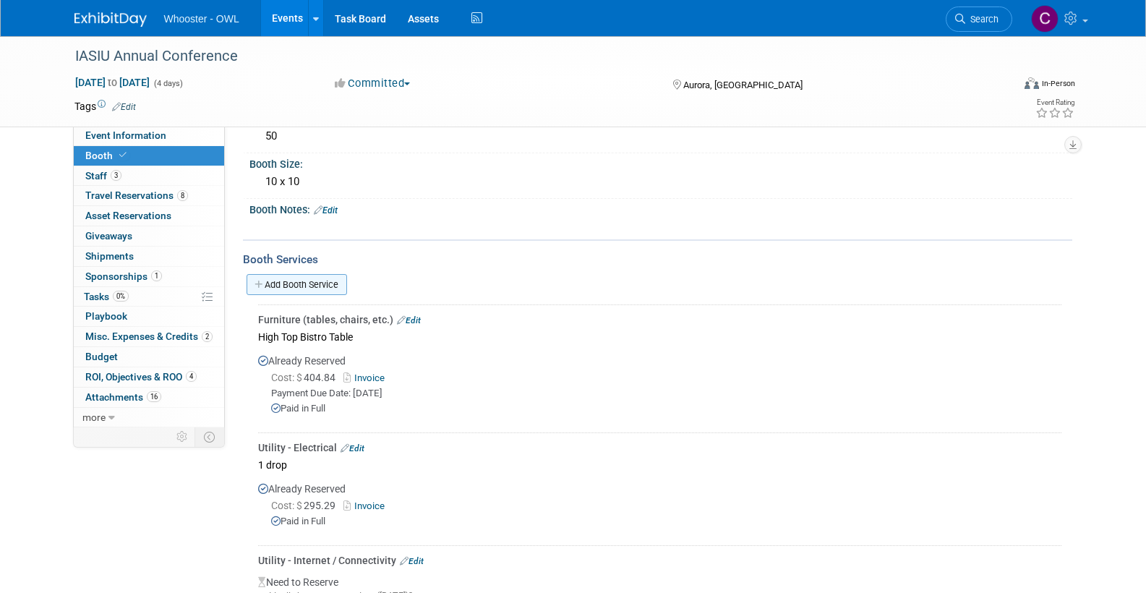
click at [312, 280] on link "Add Booth Service" at bounding box center [297, 284] width 100 height 21
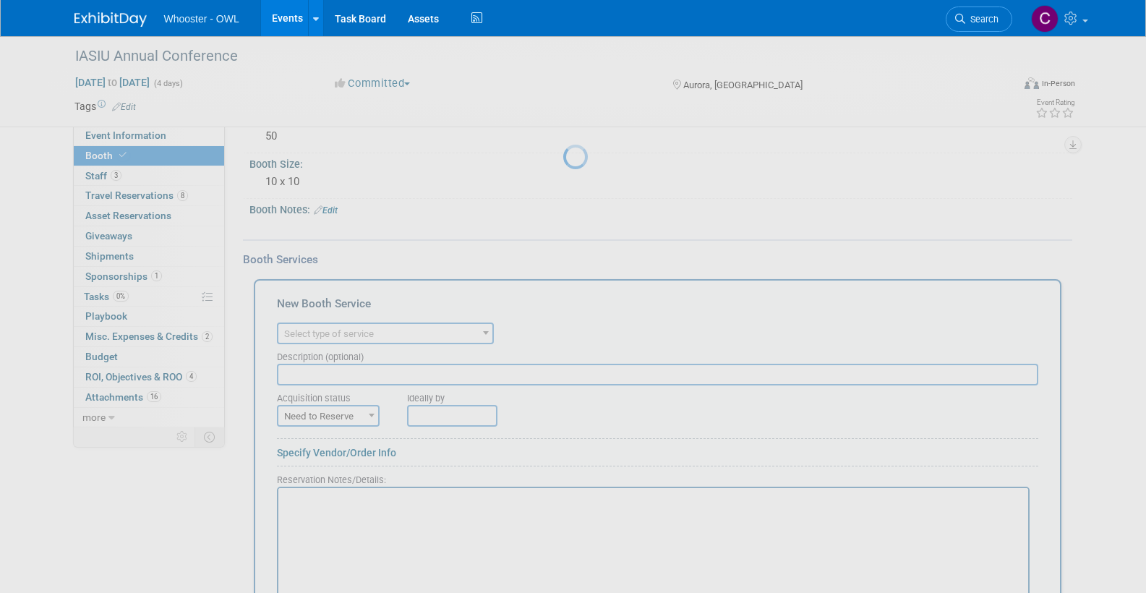
scroll to position [0, 0]
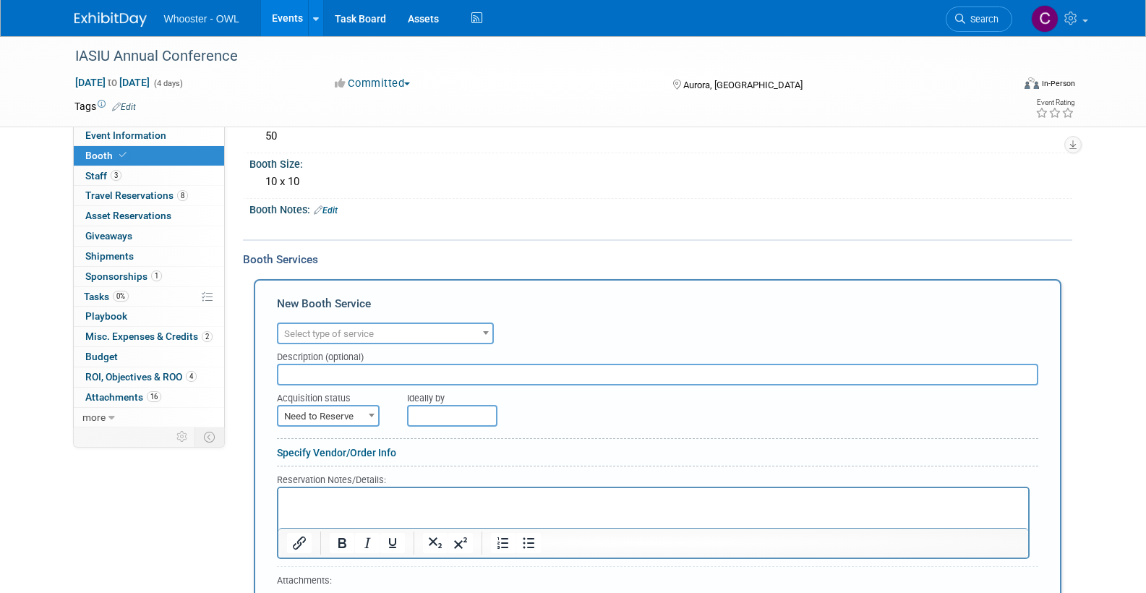
click at [381, 328] on span "Select type of service" at bounding box center [385, 334] width 214 height 20
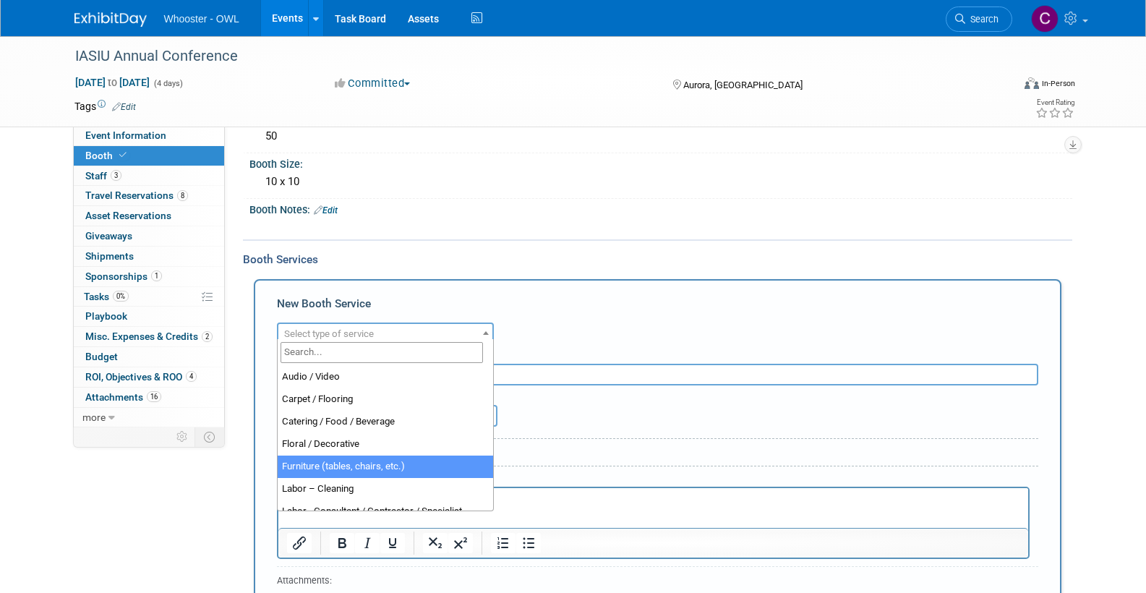
select select "6"
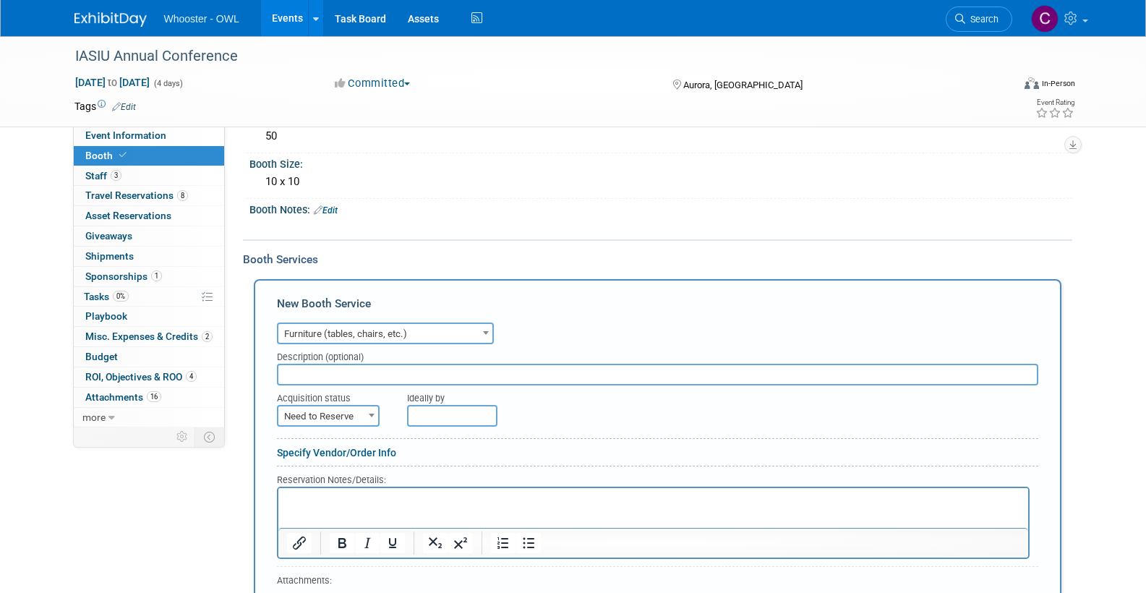
click at [317, 369] on input "text" at bounding box center [657, 375] width 761 height 22
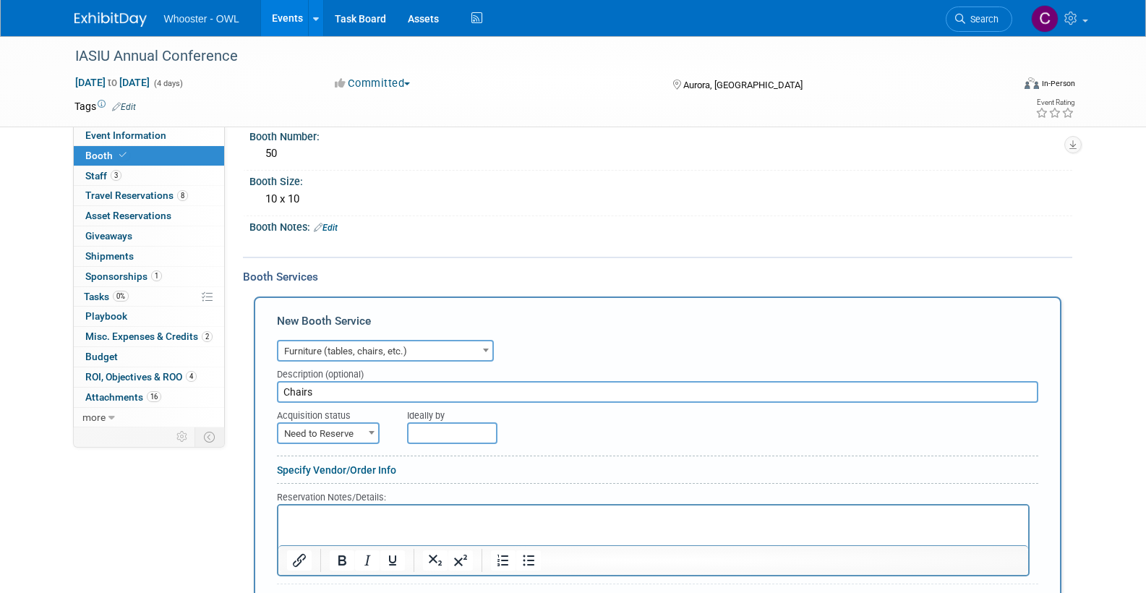
scroll to position [91, 0]
type input "Chairs"
click at [326, 430] on span "Need to Reserve" at bounding box center [328, 436] width 100 height 20
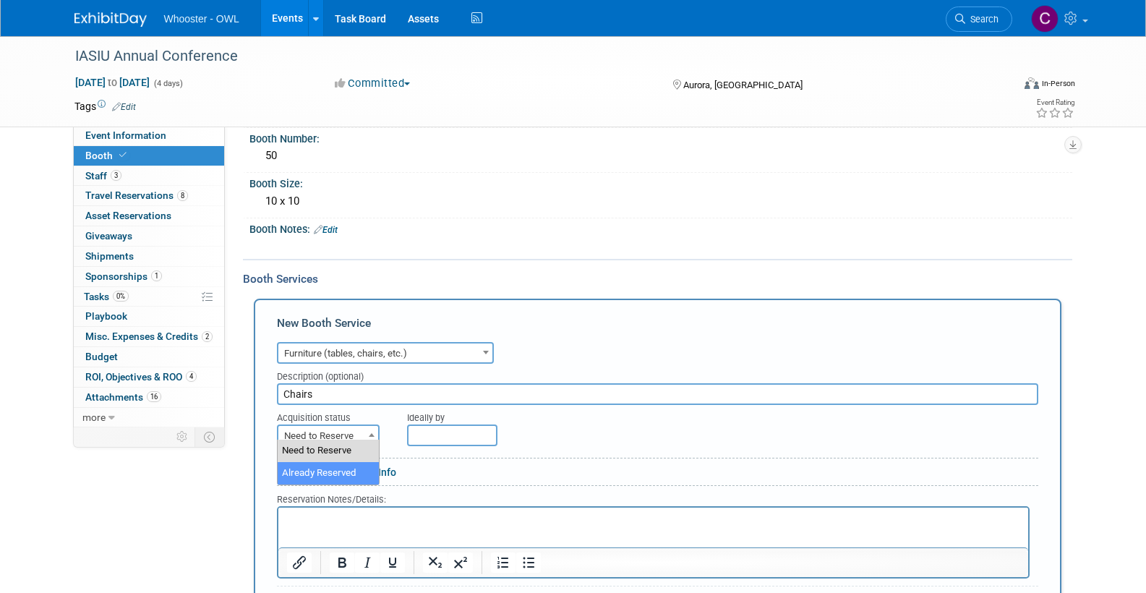
select select "2"
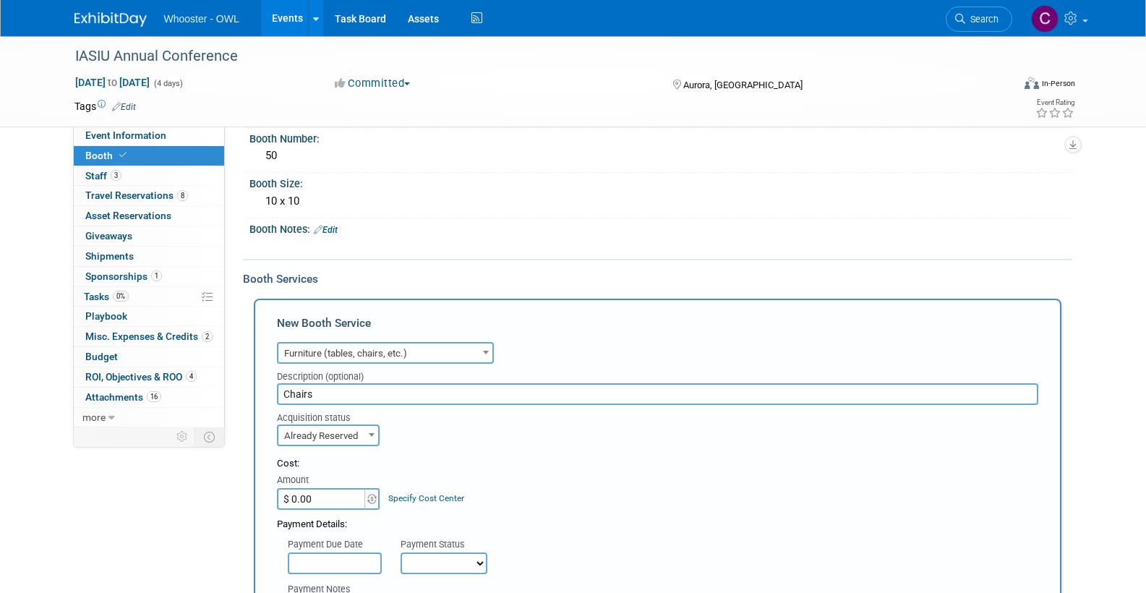
click at [320, 494] on input "$ 0.00" at bounding box center [322, 499] width 90 height 22
type input "$ 84.60"
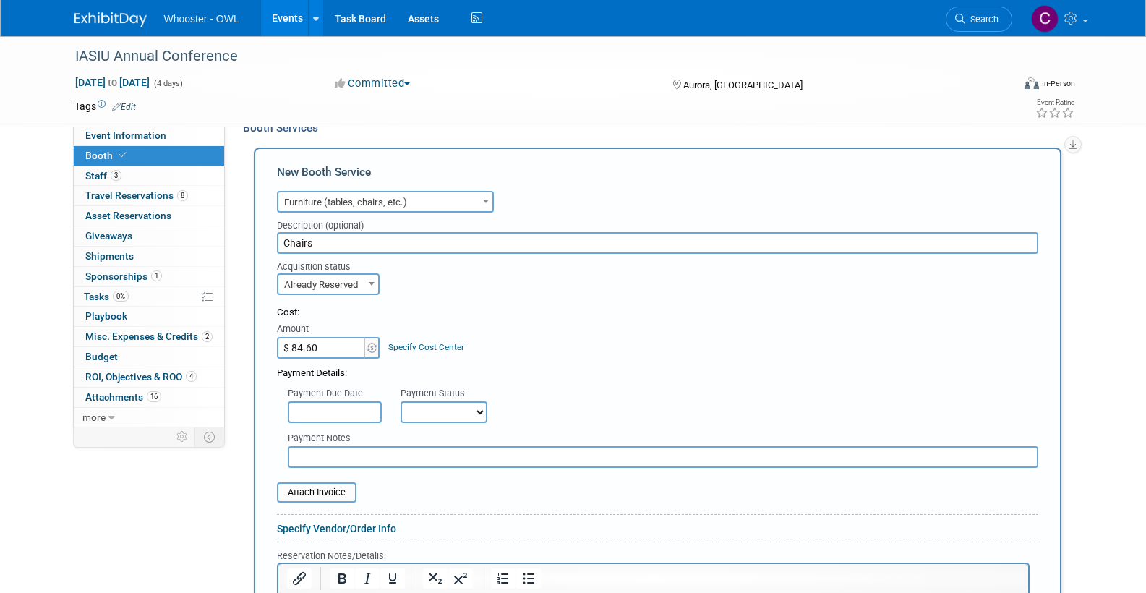
scroll to position [230, 0]
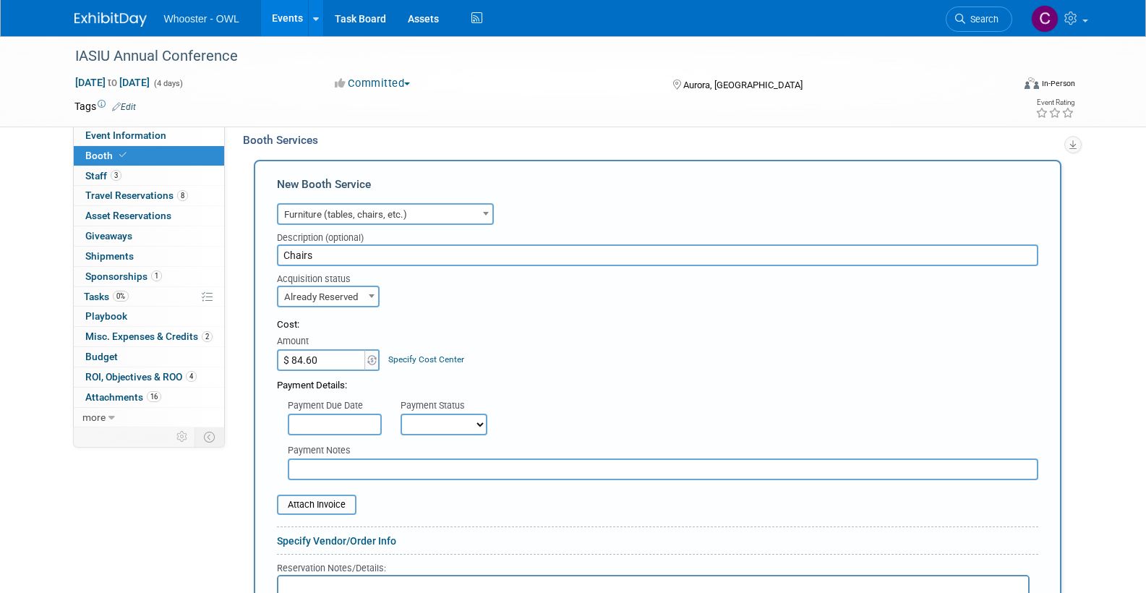
click at [332, 252] on input "Chairs" at bounding box center [657, 255] width 761 height 22
type input "Chairs for booth"
drag, startPoint x: 421, startPoint y: 515, endPoint x: 403, endPoint y: 516, distance: 18.1
click at [421, 526] on div at bounding box center [657, 529] width 761 height 7
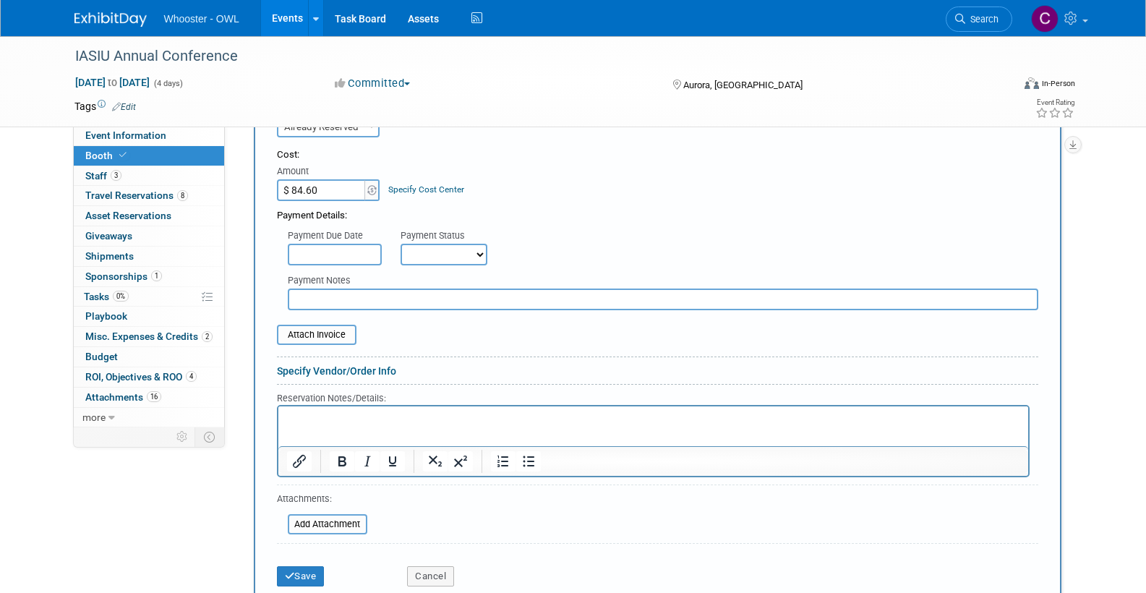
scroll to position [399, 0]
click at [300, 567] on button "Save" at bounding box center [301, 577] width 48 height 20
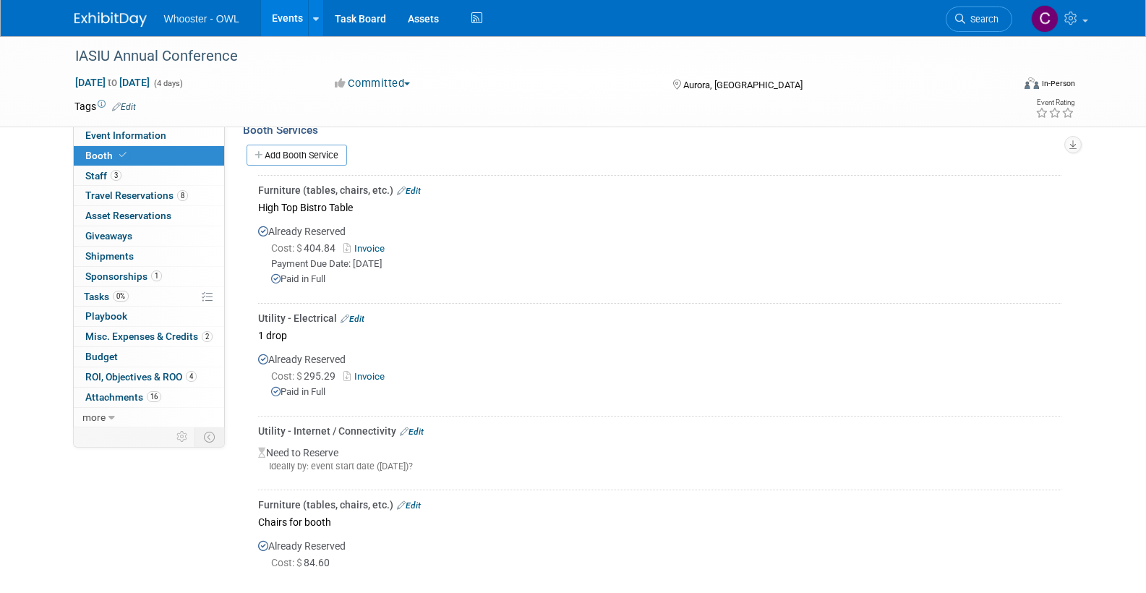
scroll to position [238, 0]
